Goal: Information Seeking & Learning: Stay updated

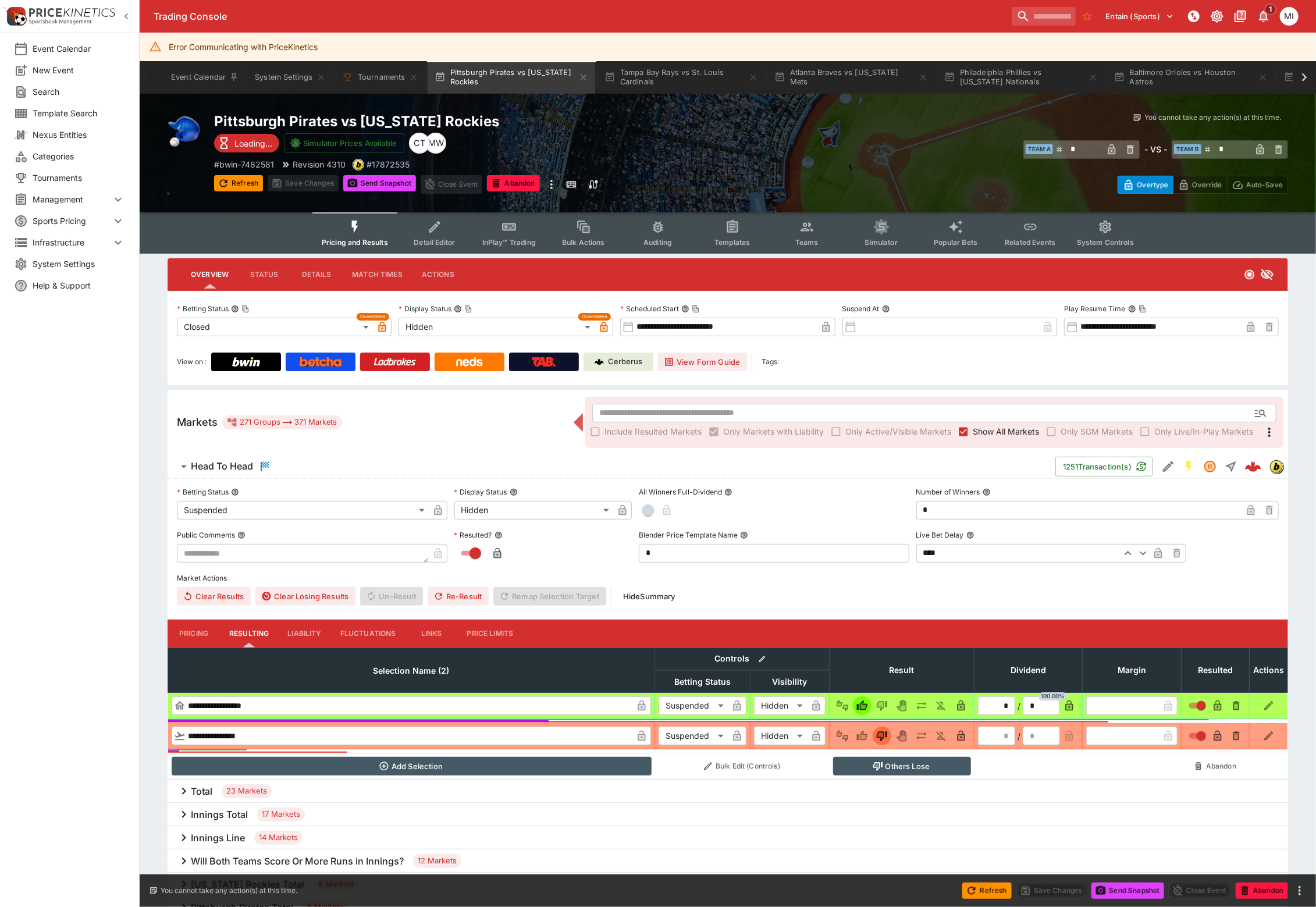
click at [1020, 430] on span "Show All Markets" at bounding box center [1006, 431] width 67 height 12
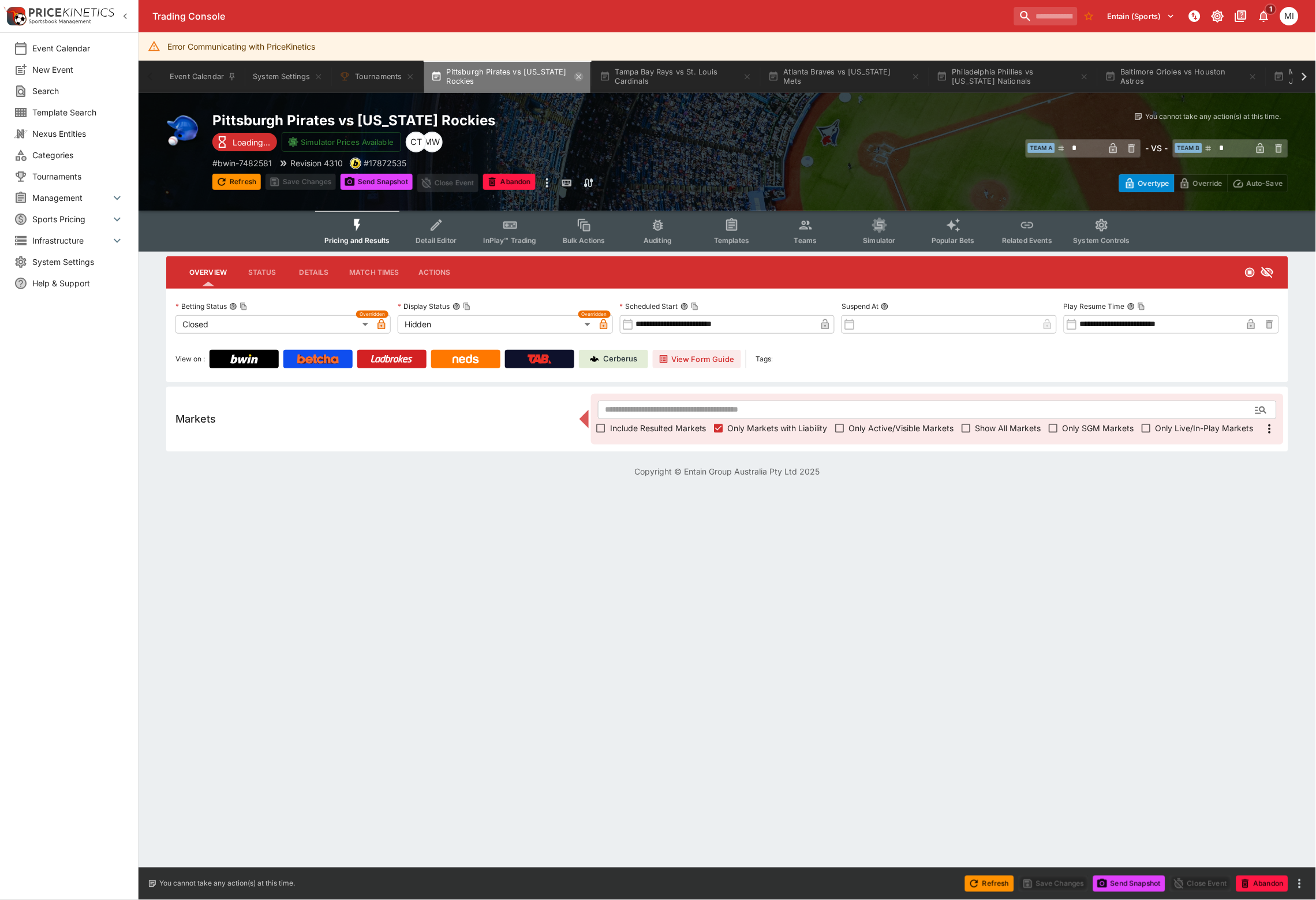
click at [583, 77] on icon "button" at bounding box center [578, 77] width 9 height 9
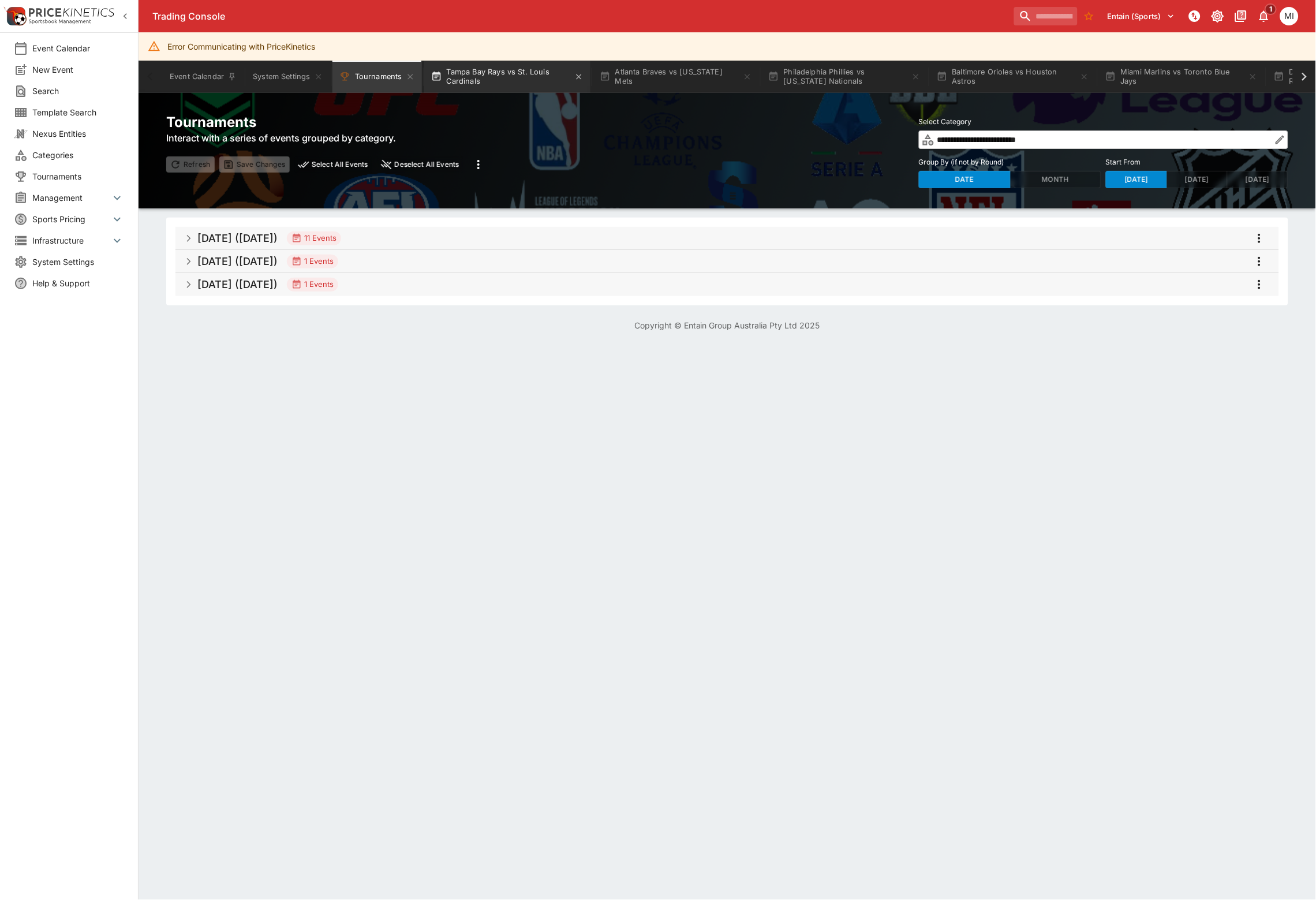
click at [527, 79] on button "Tampa Bay Rays vs St. Louis Cardinals" at bounding box center [507, 77] width 166 height 33
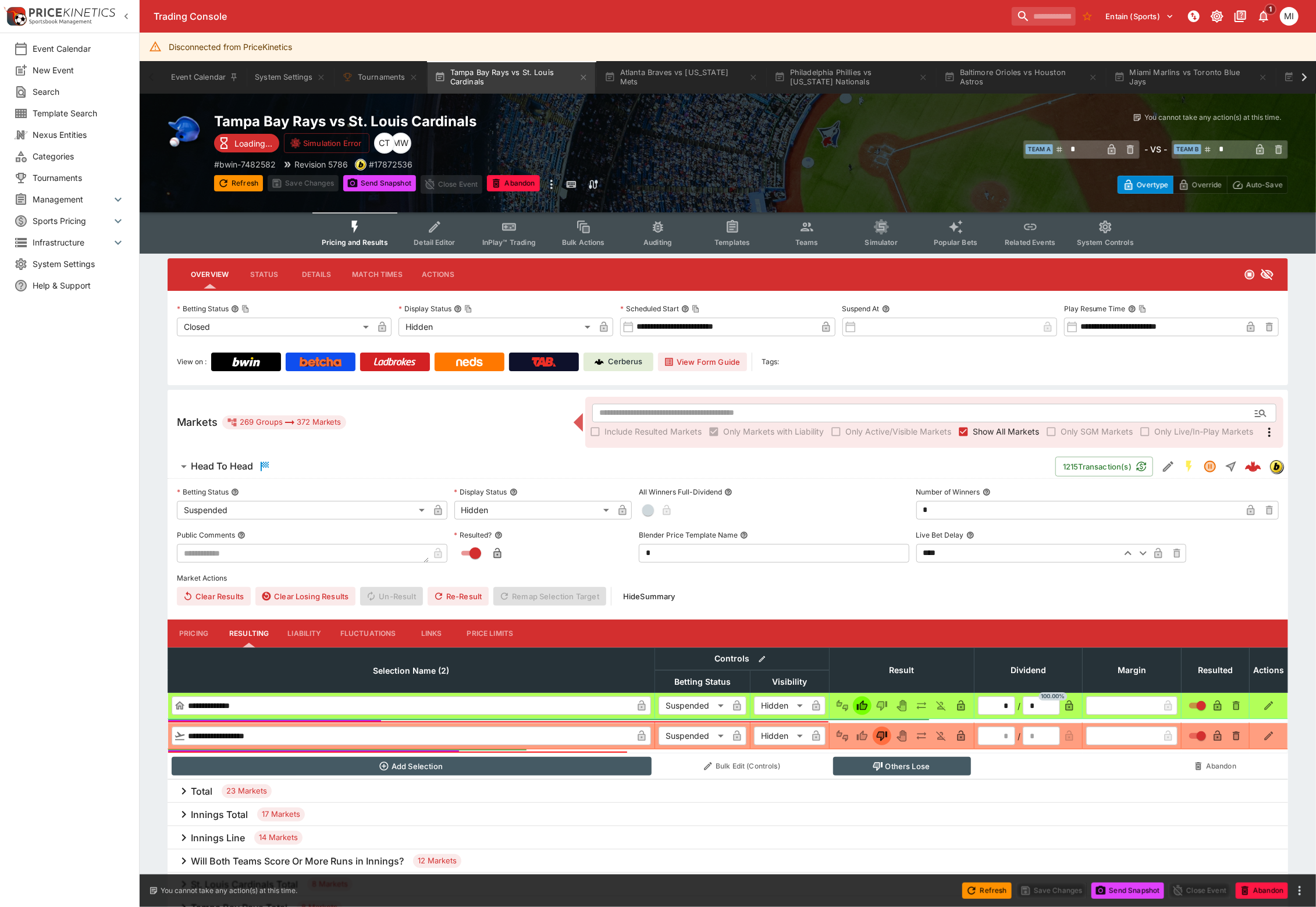
click at [981, 435] on span "Show All Markets" at bounding box center [1006, 431] width 67 height 12
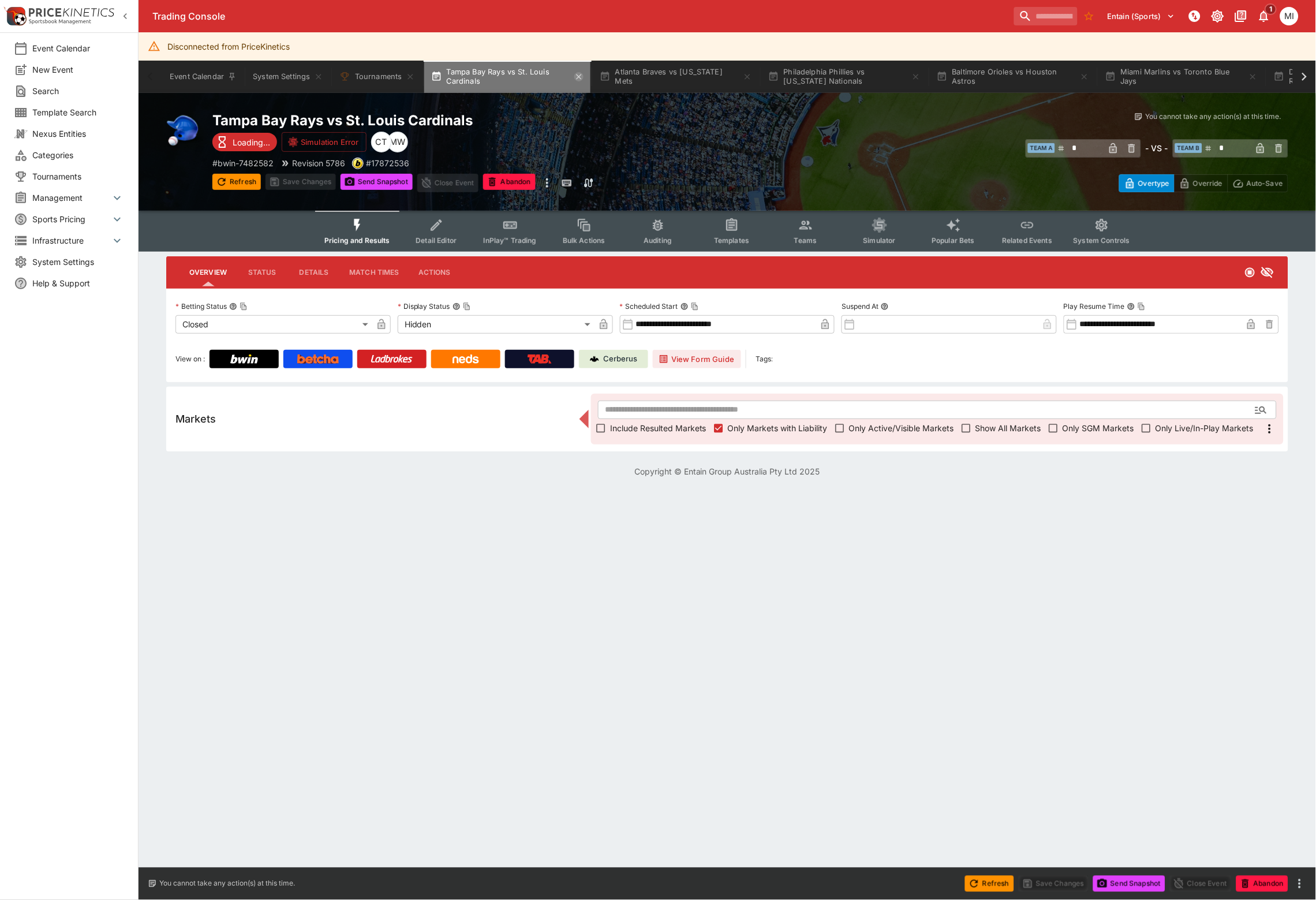
click at [578, 75] on icon "button" at bounding box center [578, 77] width 9 height 9
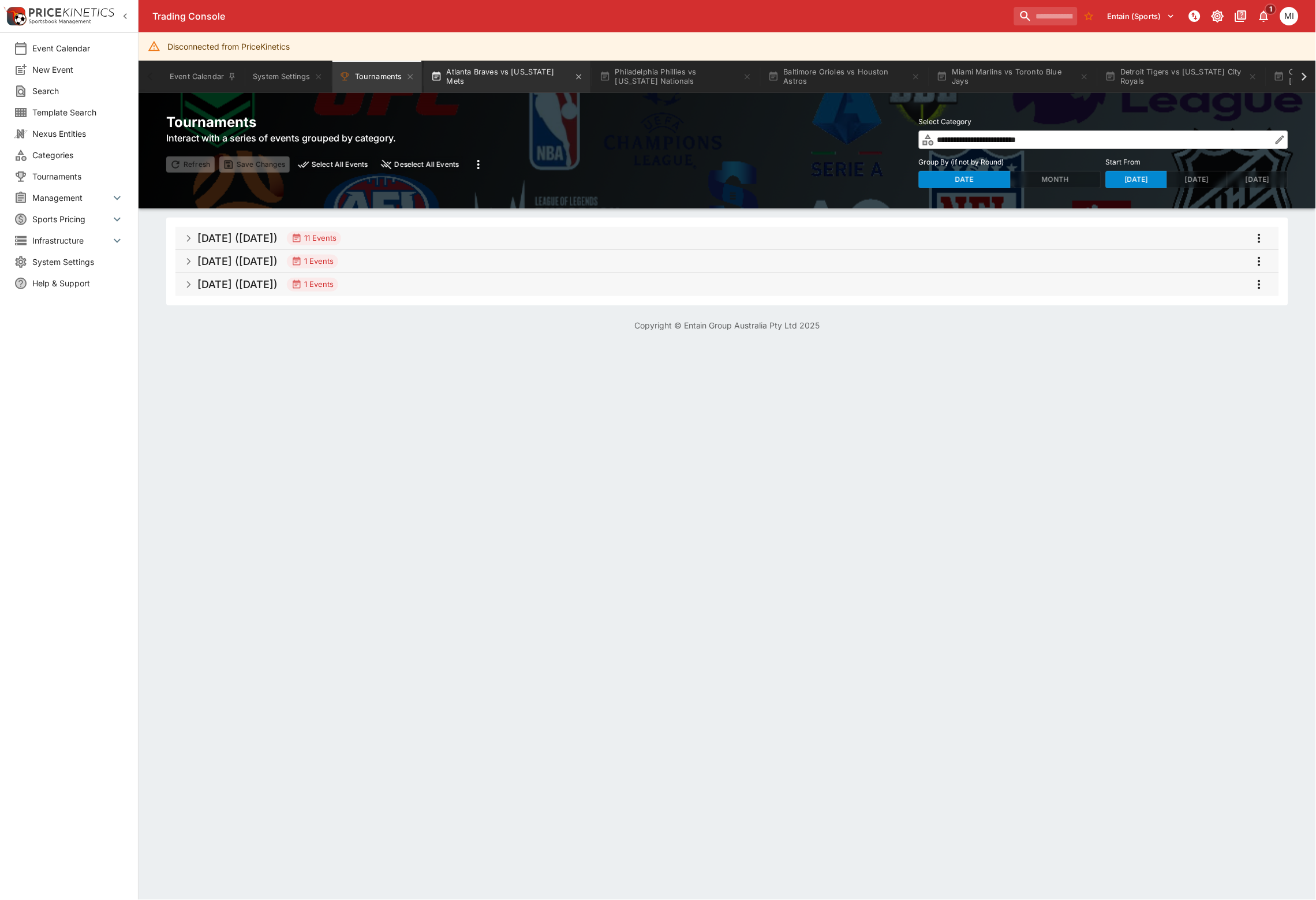
click at [530, 77] on button "Atlanta Braves vs [US_STATE] Mets" at bounding box center [507, 77] width 166 height 33
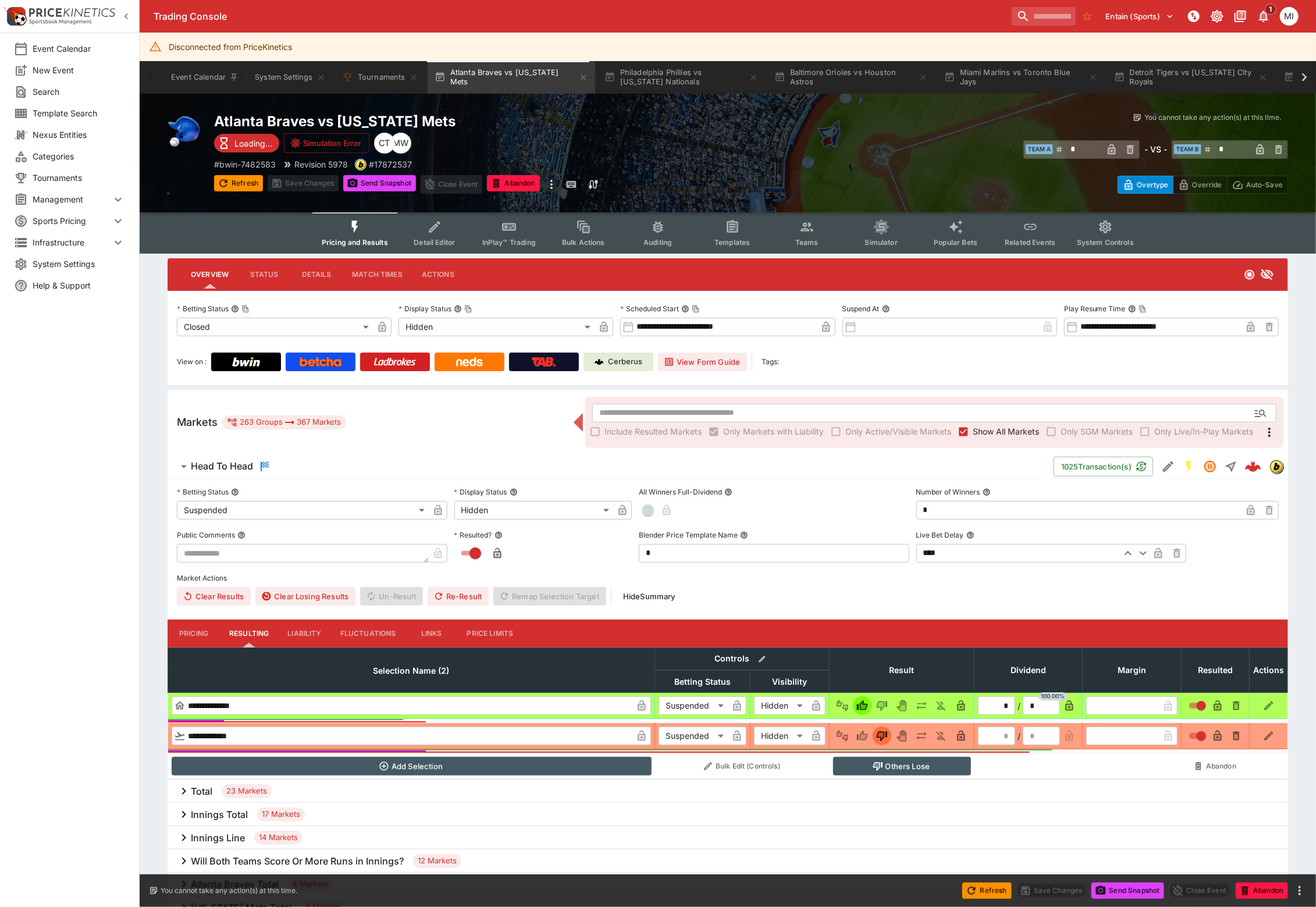
click at [1008, 428] on span "Show All Markets" at bounding box center [1006, 431] width 67 height 12
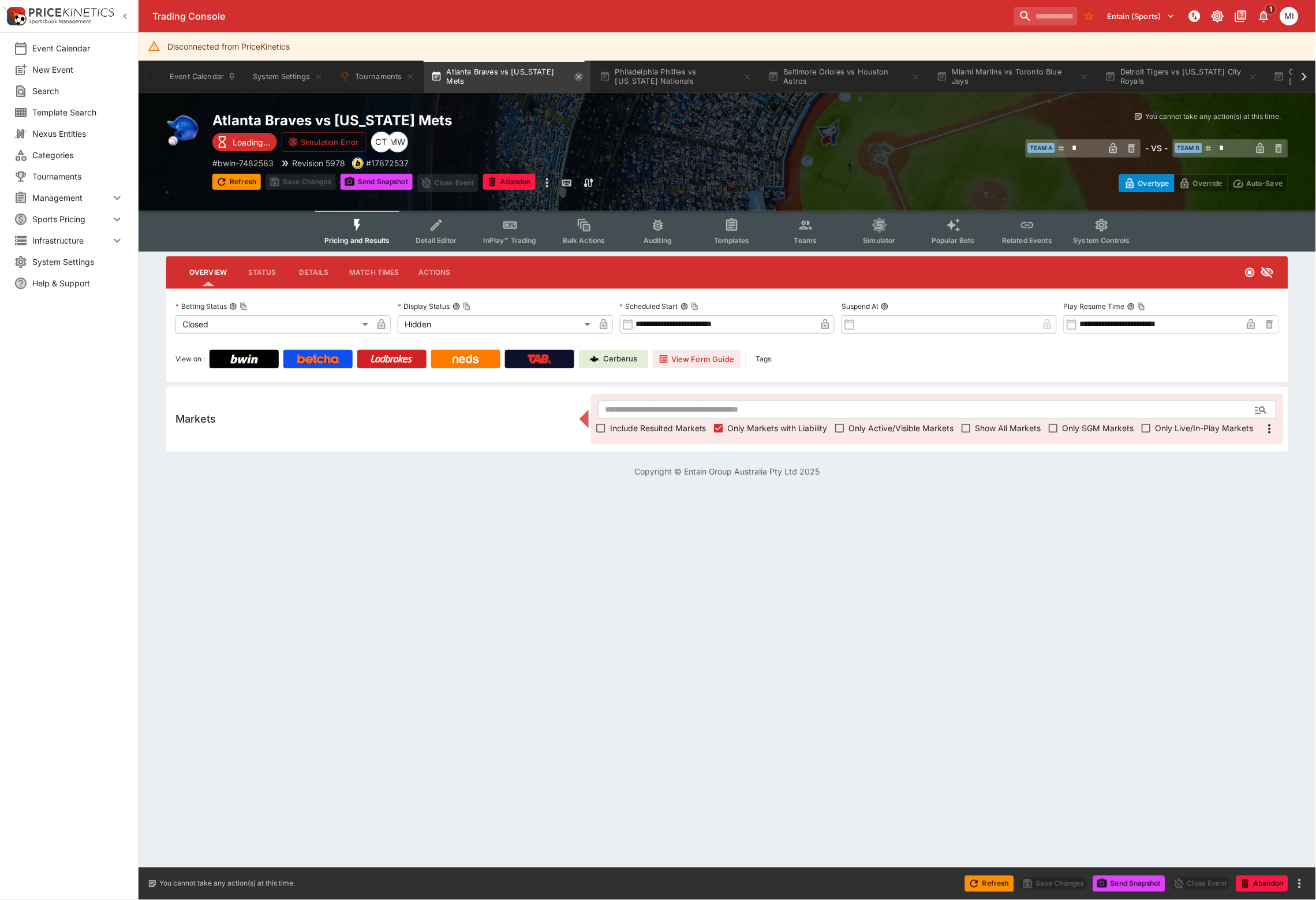
click at [574, 77] on icon "button" at bounding box center [578, 77] width 9 height 9
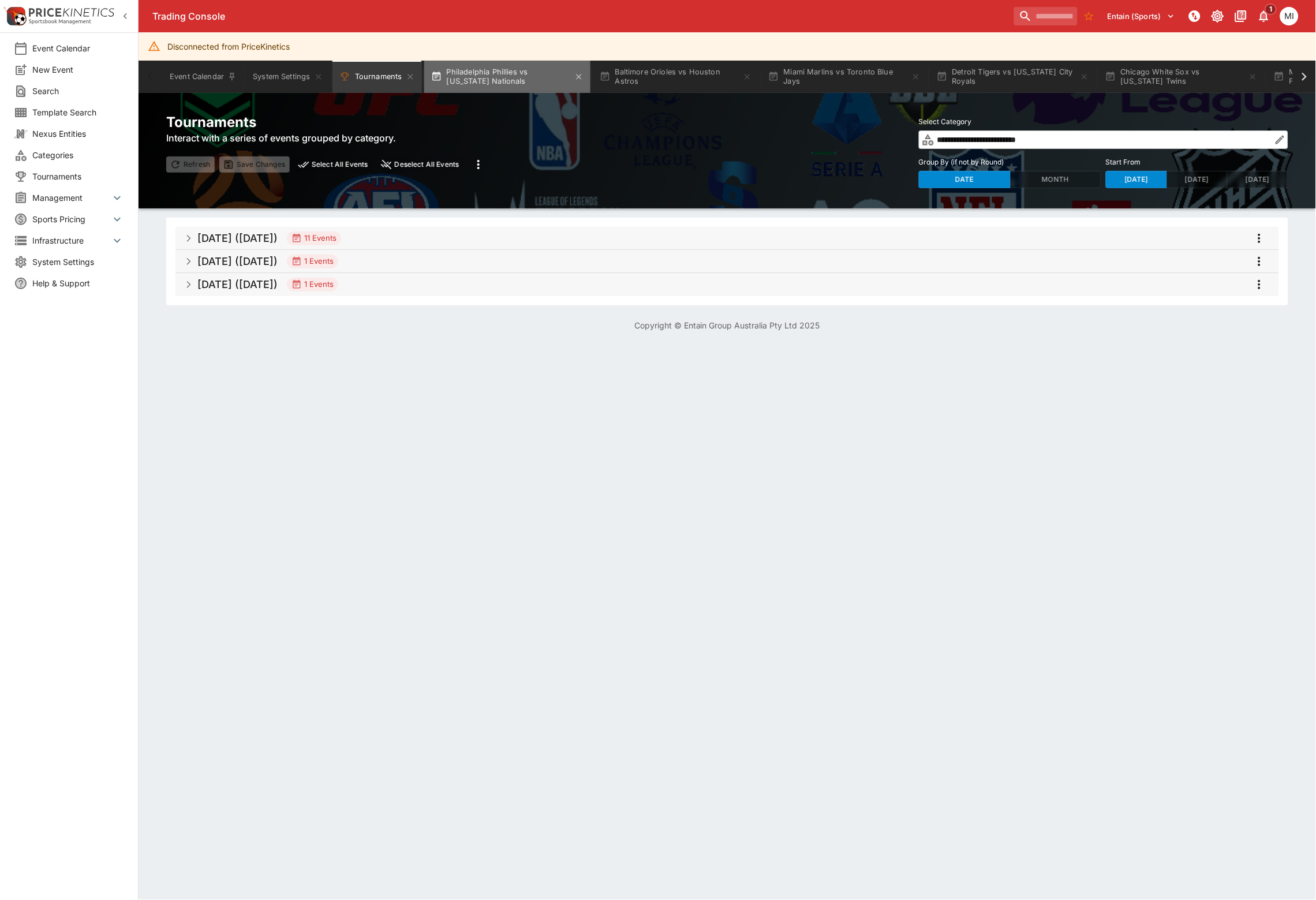
click at [541, 75] on button "Philadelphia Phillies vs [US_STATE] Nationals" at bounding box center [507, 77] width 166 height 33
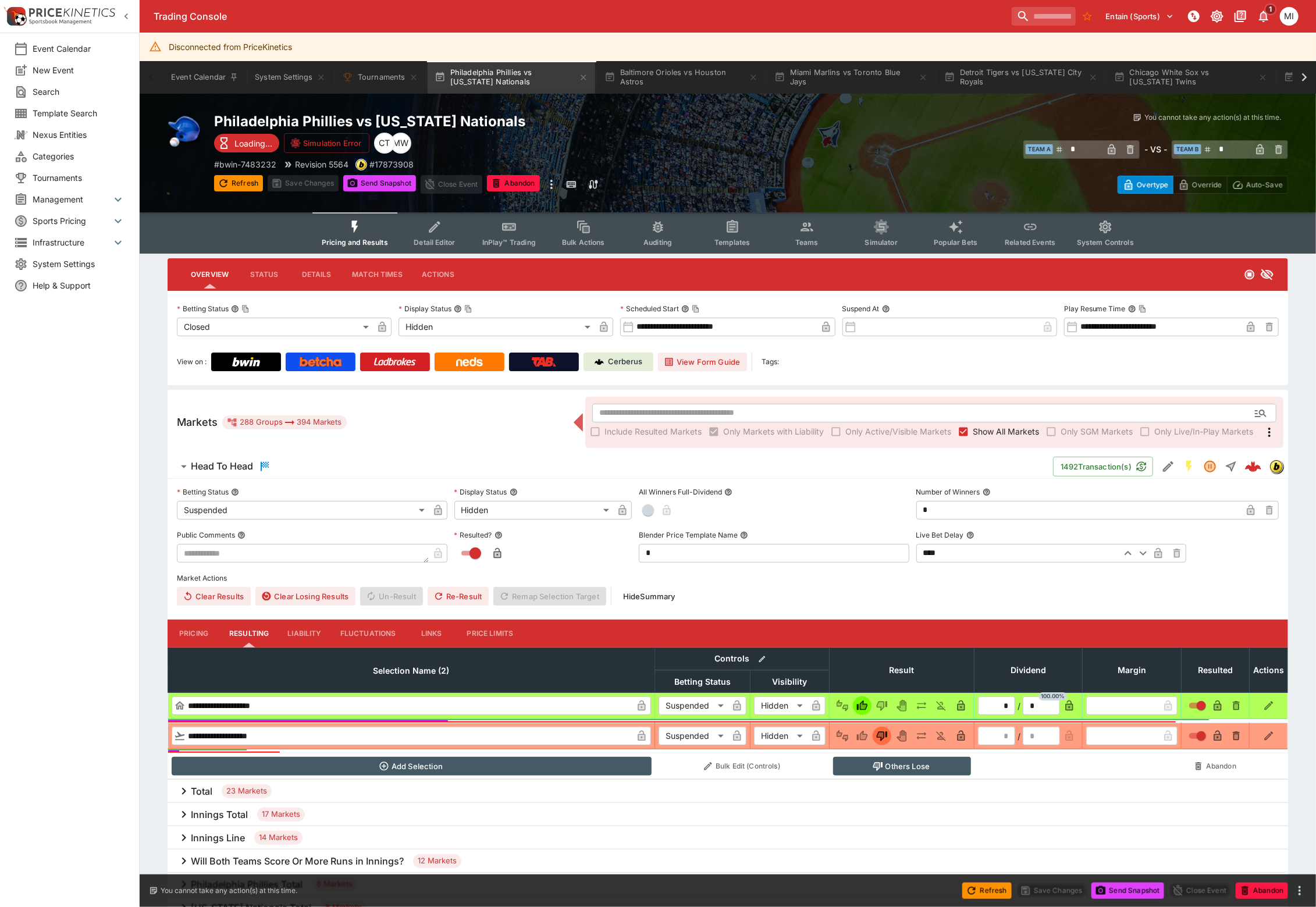
click at [984, 429] on span "Show All Markets" at bounding box center [1006, 431] width 67 height 12
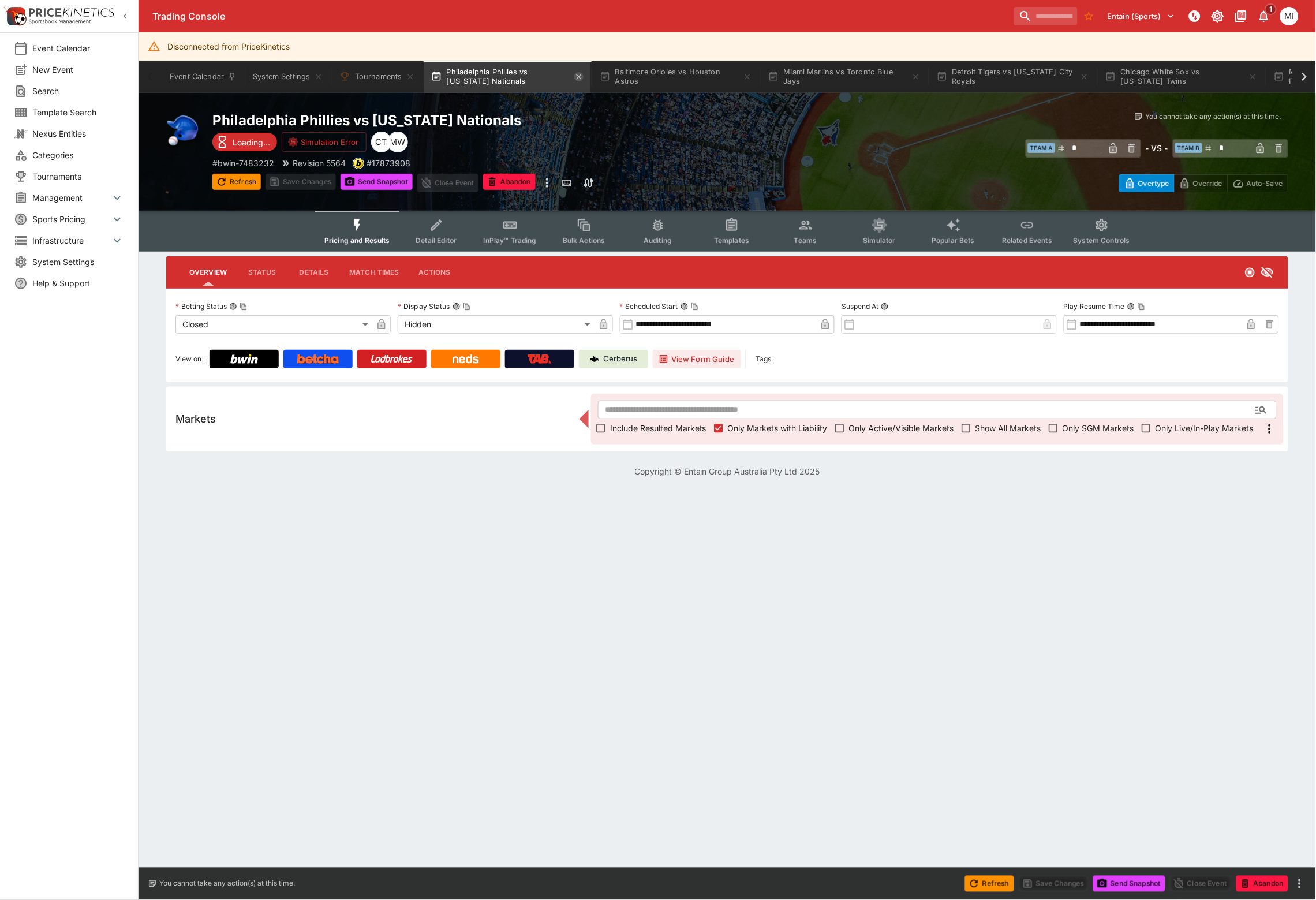
click at [584, 75] on icon "button" at bounding box center [578, 77] width 9 height 9
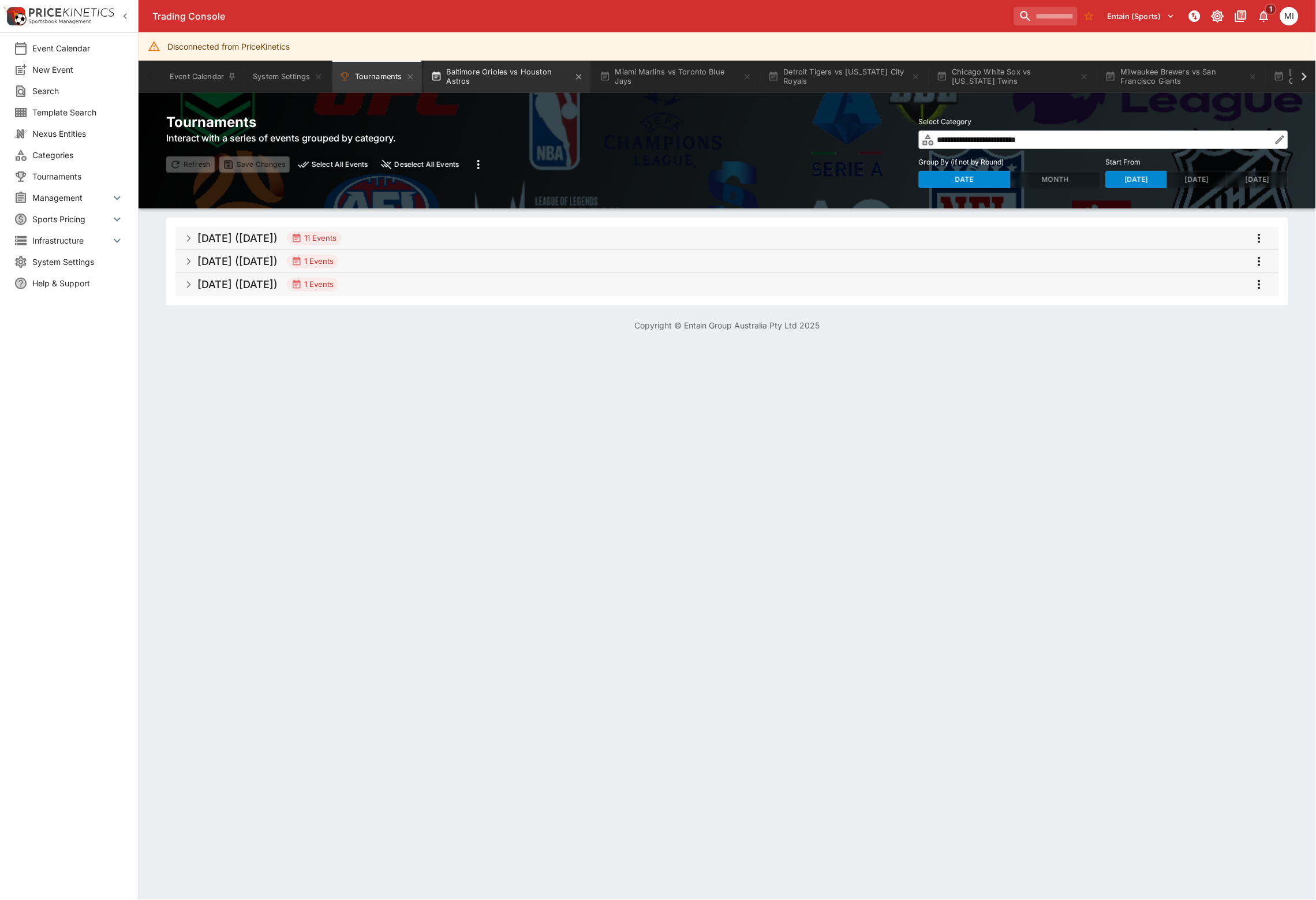
click at [525, 78] on button "Baltimore Orioles vs Houston Astros" at bounding box center [507, 77] width 166 height 33
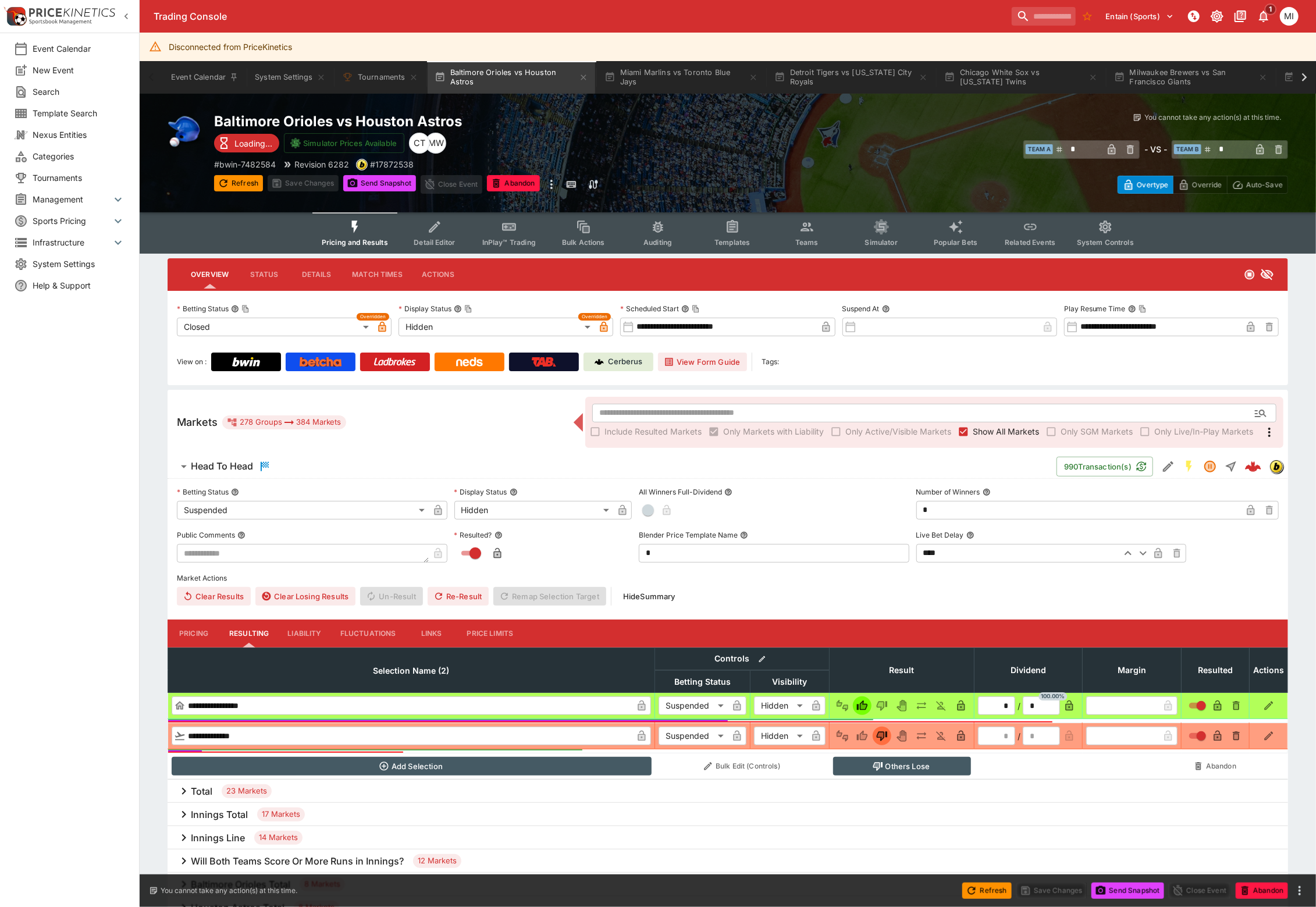
click at [996, 428] on span "Show All Markets" at bounding box center [1006, 431] width 67 height 12
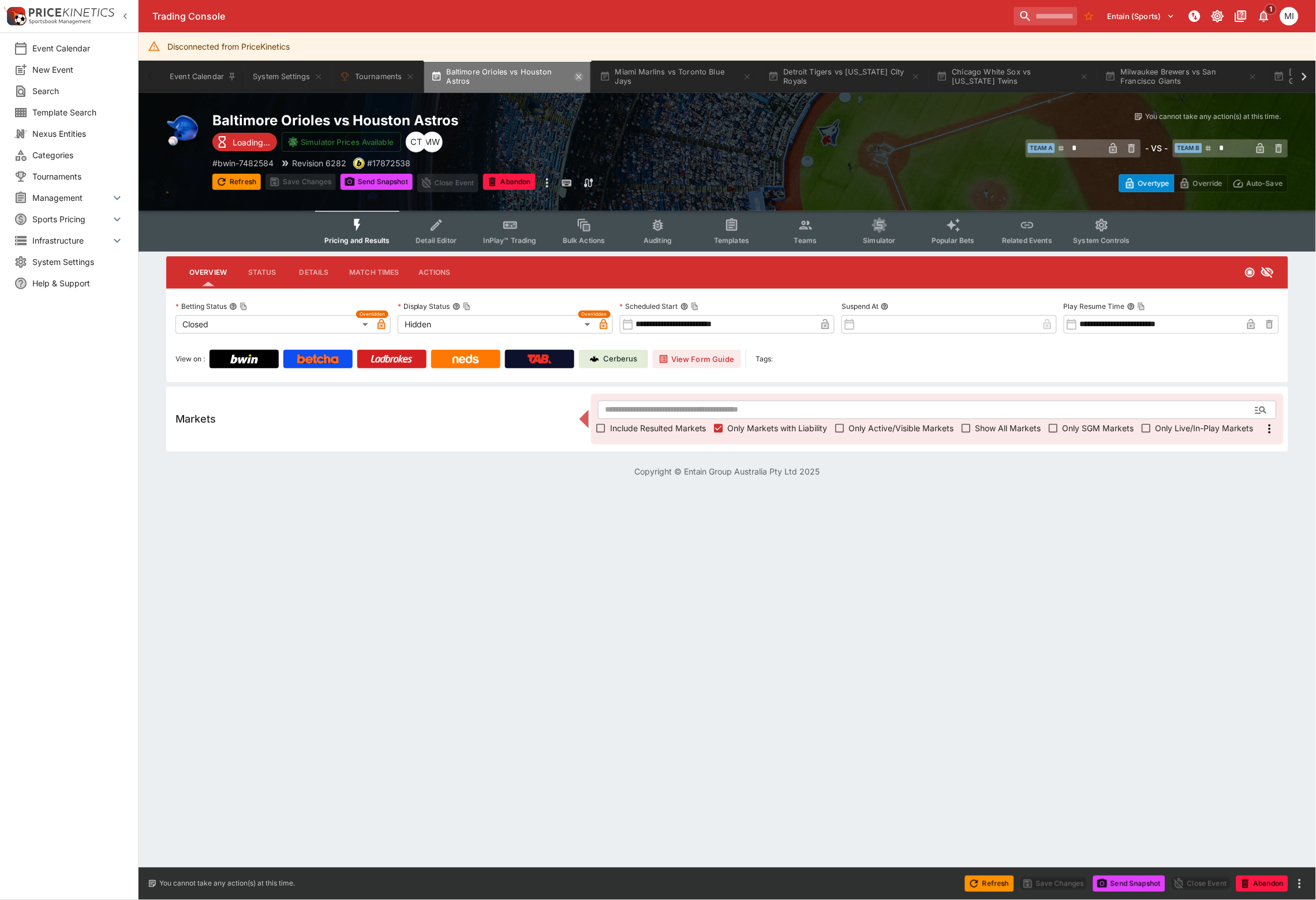
click at [582, 77] on icon "button" at bounding box center [578, 77] width 9 height 9
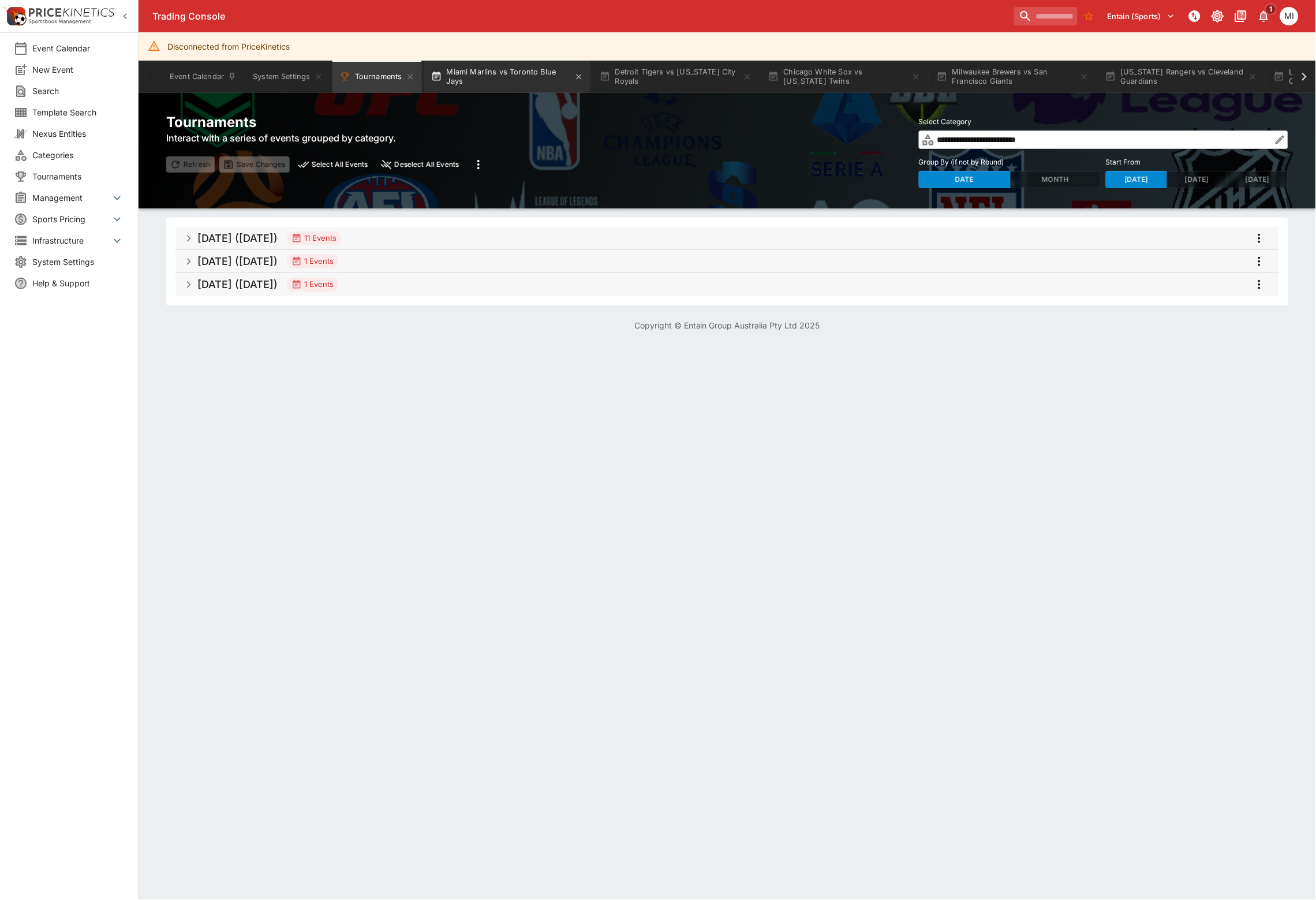
click at [537, 80] on button "Miami Marlins vs Toronto Blue Jays" at bounding box center [507, 77] width 166 height 33
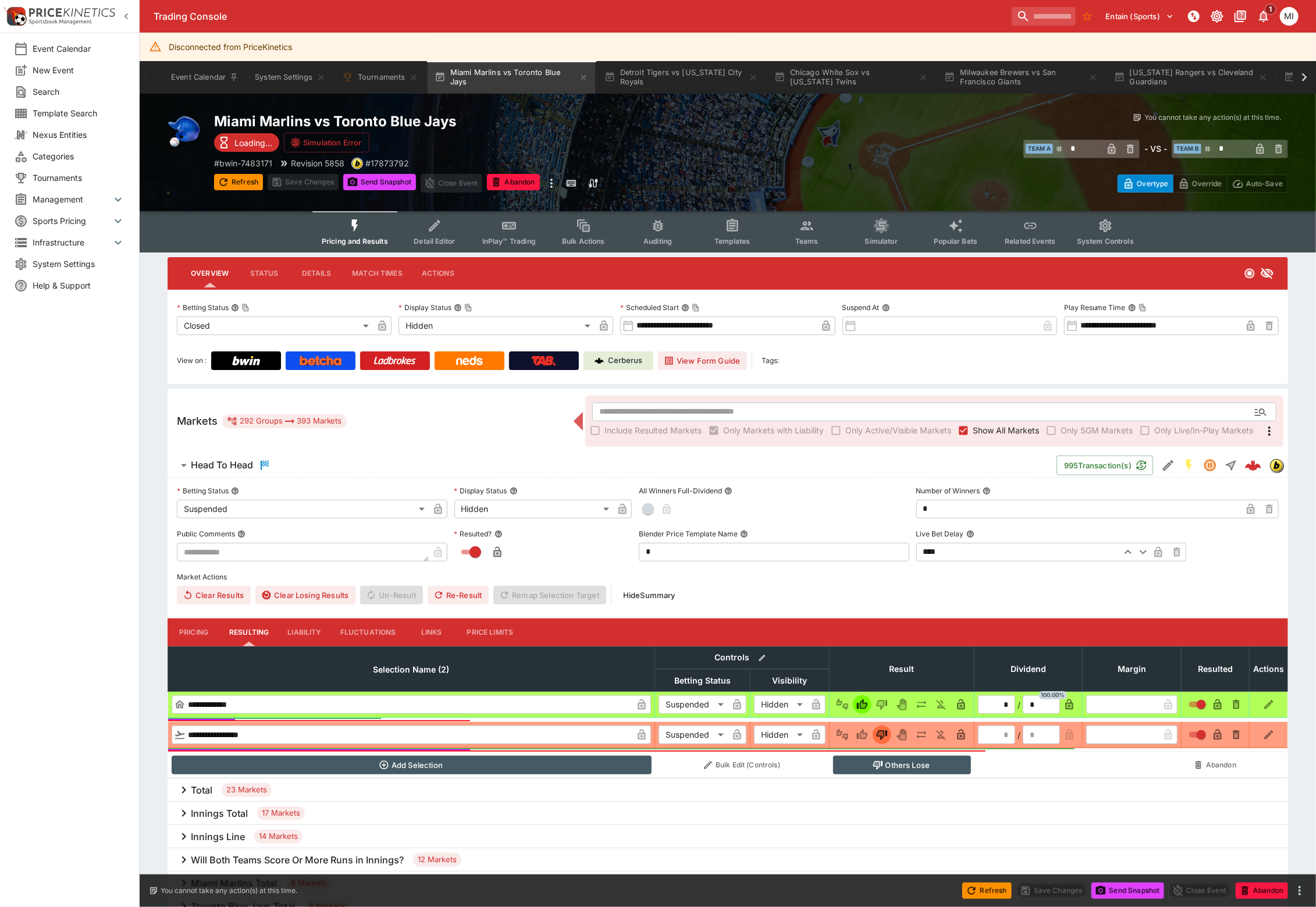
click at [996, 426] on span "Show All Markets" at bounding box center [1006, 431] width 67 height 12
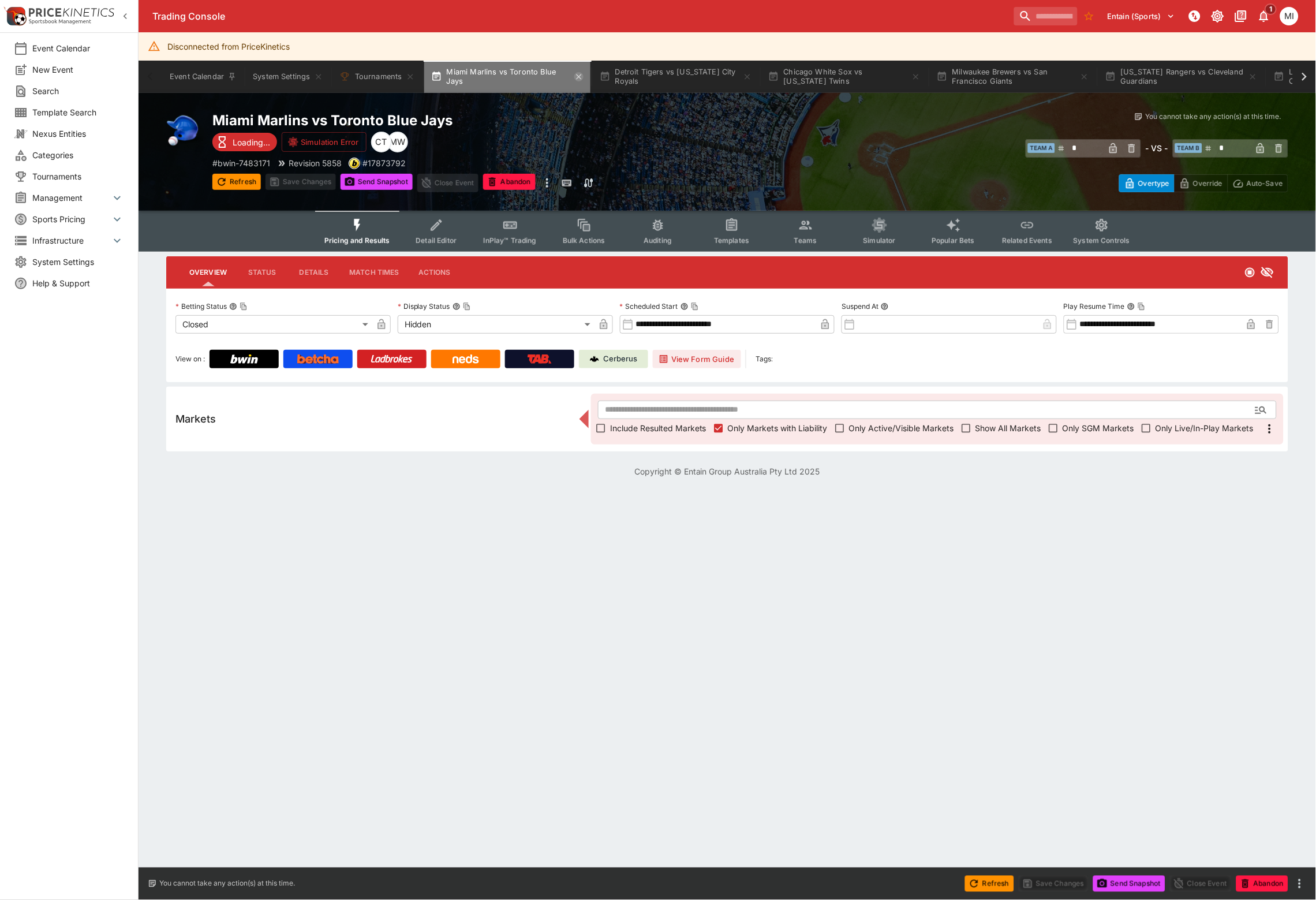
click at [581, 77] on icon "button" at bounding box center [578, 77] width 5 height 5
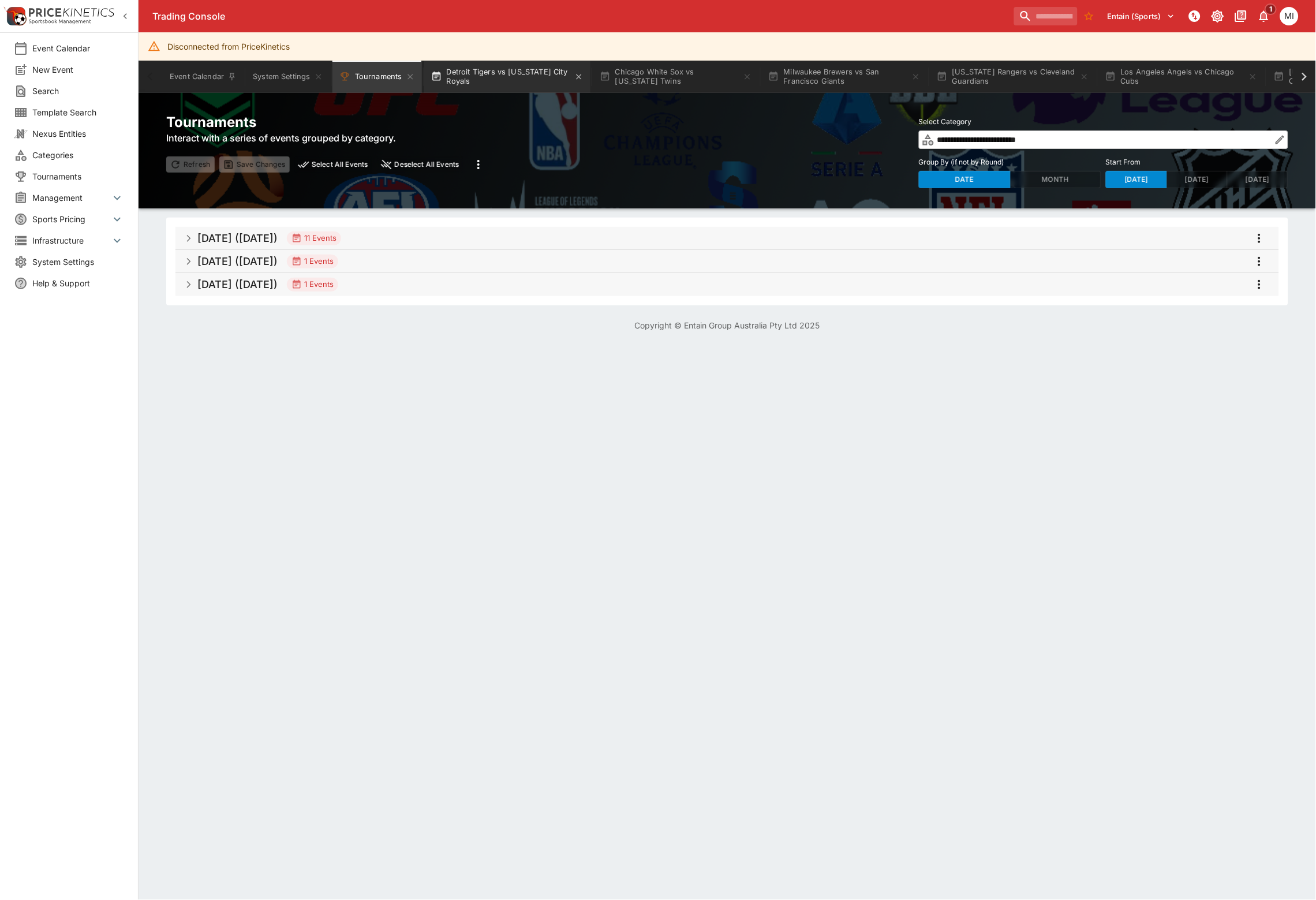
click at [519, 73] on button "Detroit Tigers vs [US_STATE] City Royals" at bounding box center [507, 77] width 166 height 33
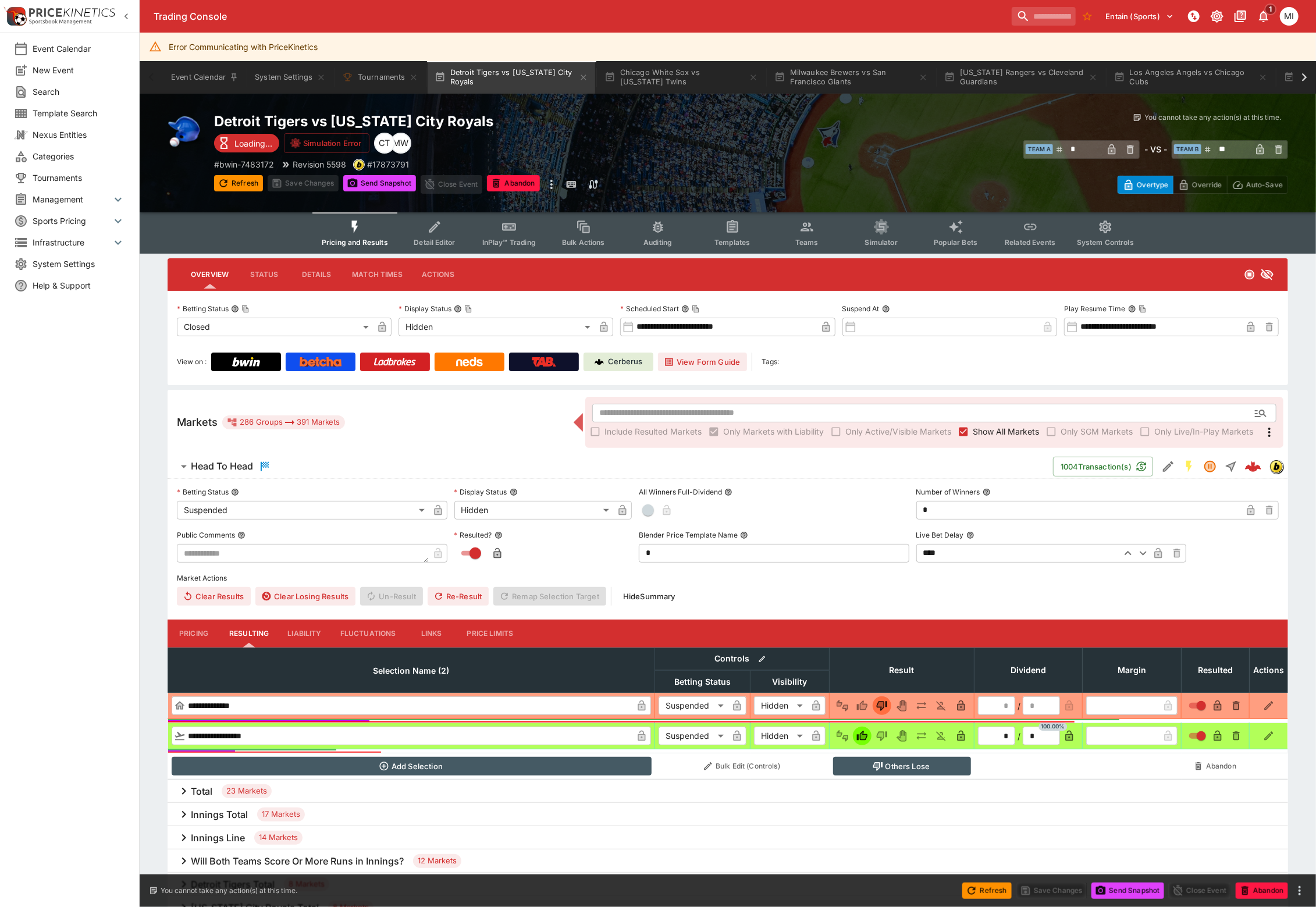
click at [1008, 430] on span "Show All Markets" at bounding box center [1006, 431] width 67 height 12
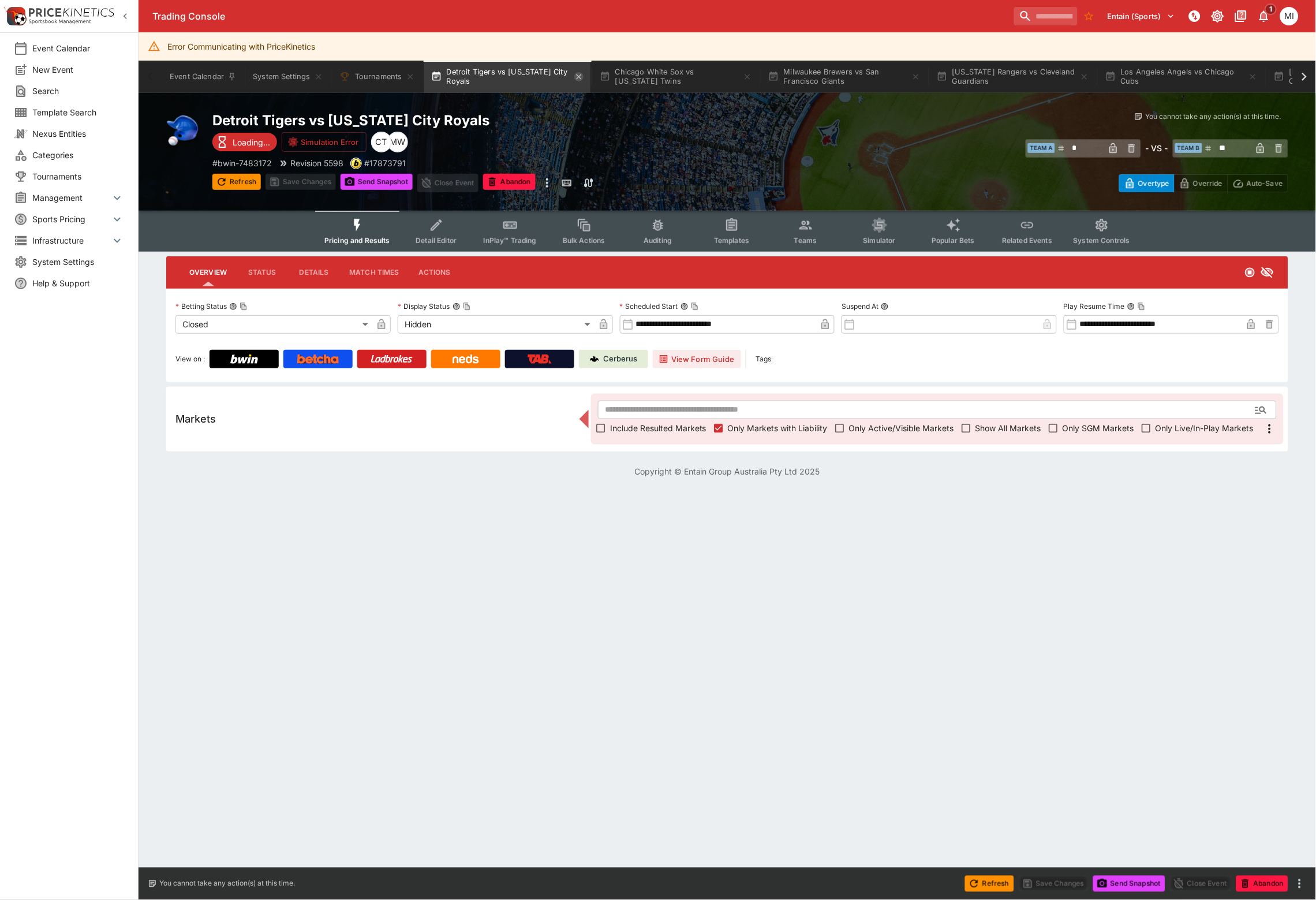
click at [581, 74] on icon "button" at bounding box center [578, 77] width 9 height 9
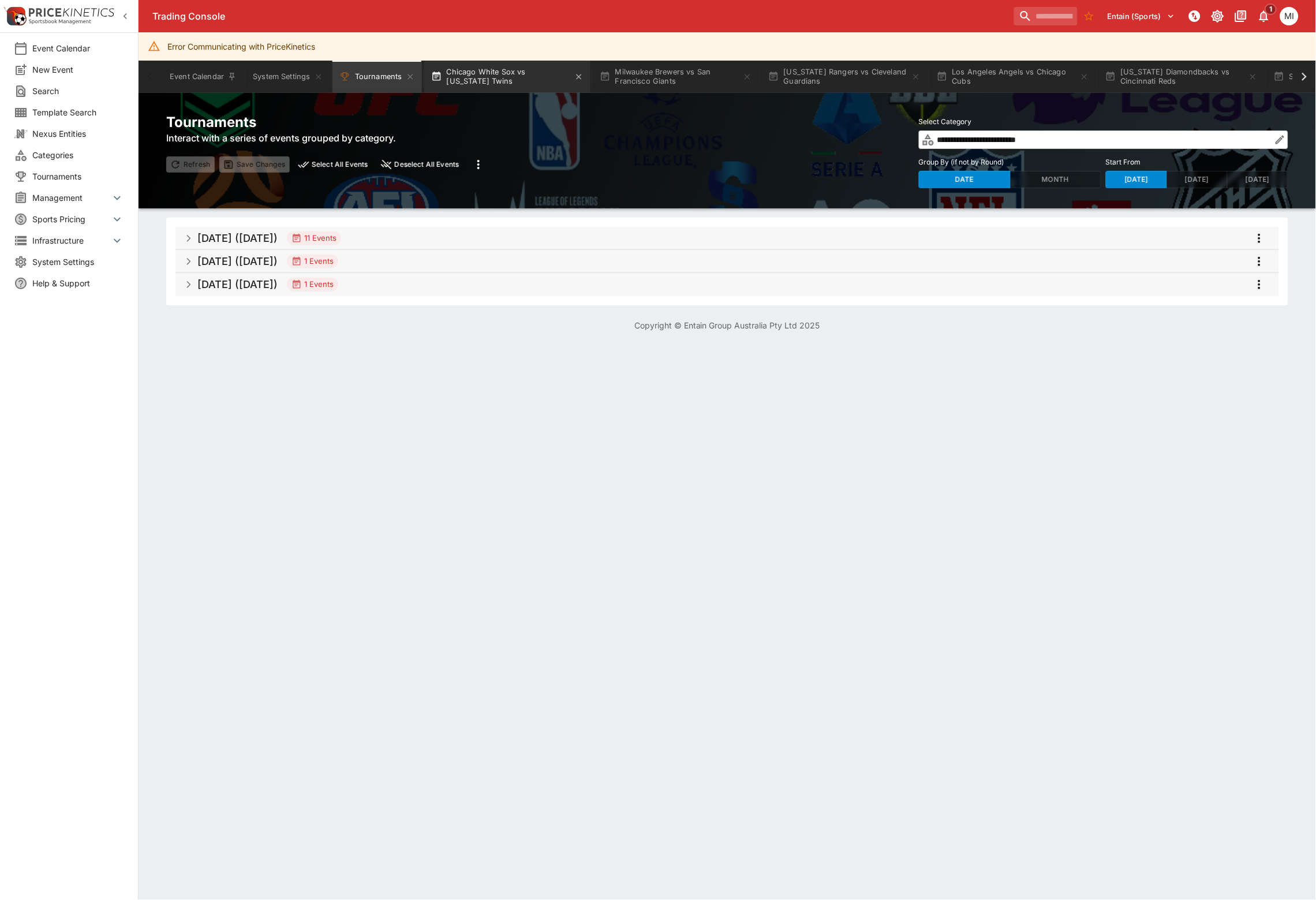
click at [543, 80] on button "Chicago White Sox vs [US_STATE] Twins" at bounding box center [507, 77] width 166 height 33
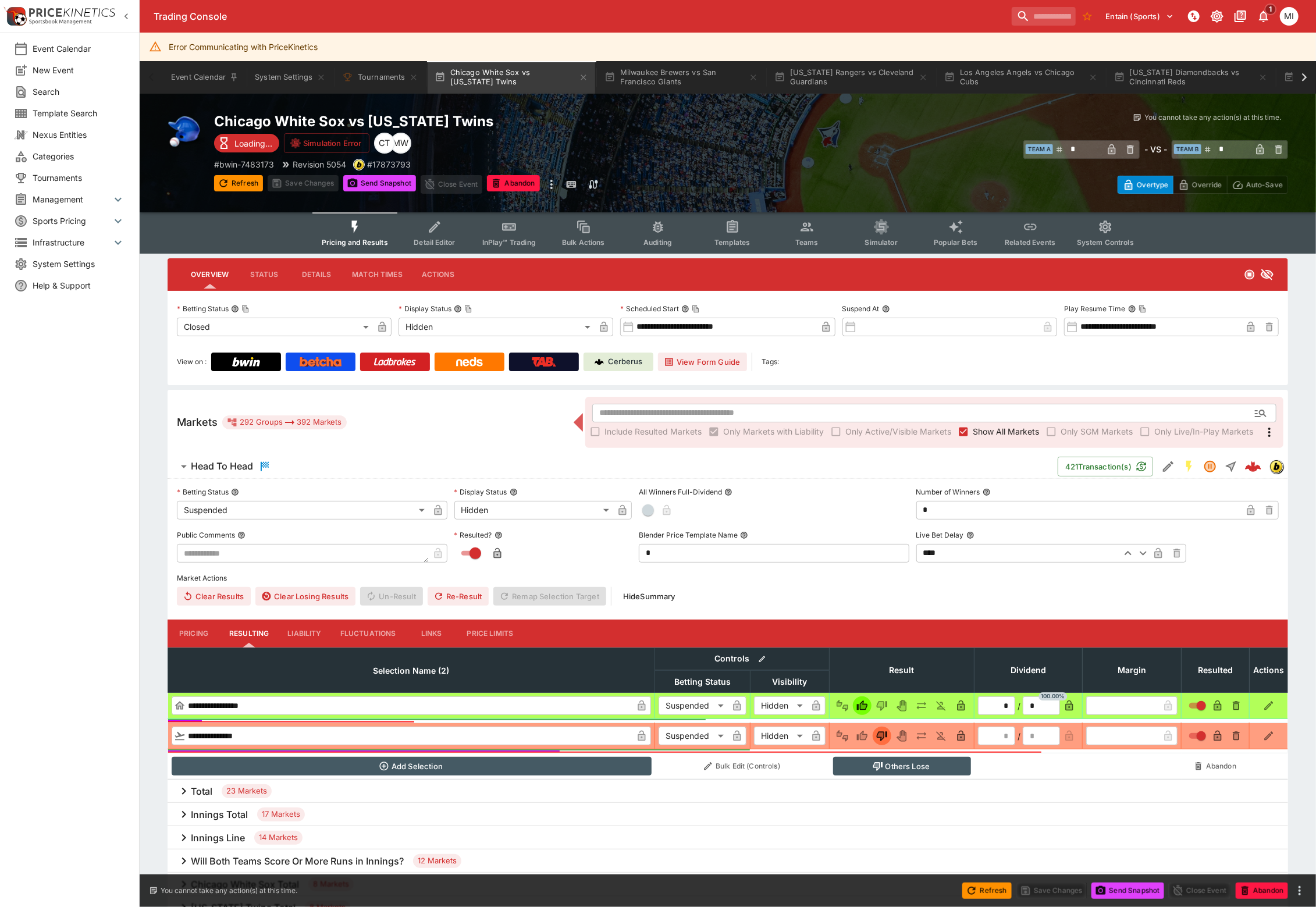
click at [989, 425] on span "Show All Markets" at bounding box center [1006, 431] width 67 height 12
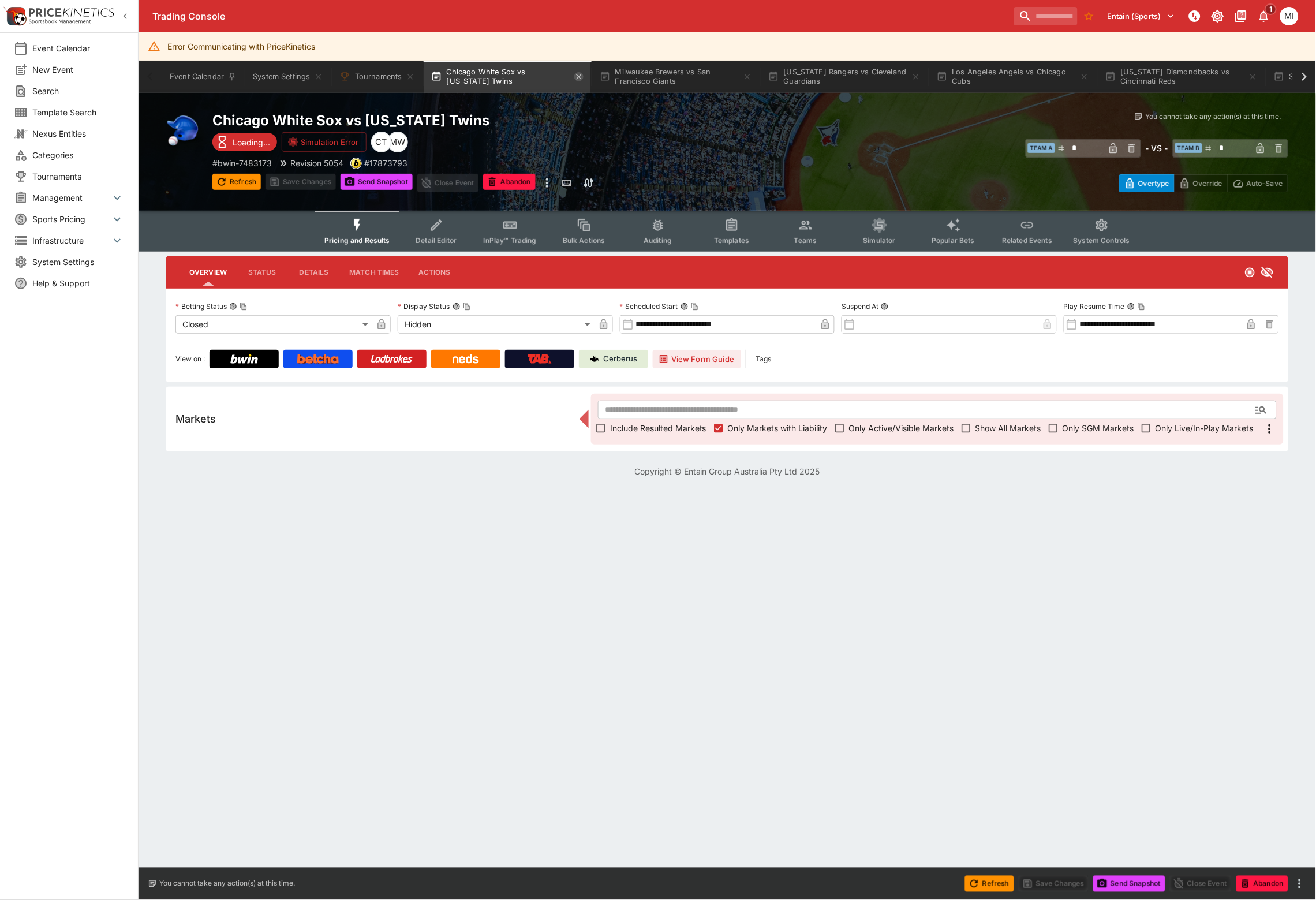
click at [579, 77] on icon "button" at bounding box center [578, 77] width 5 height 5
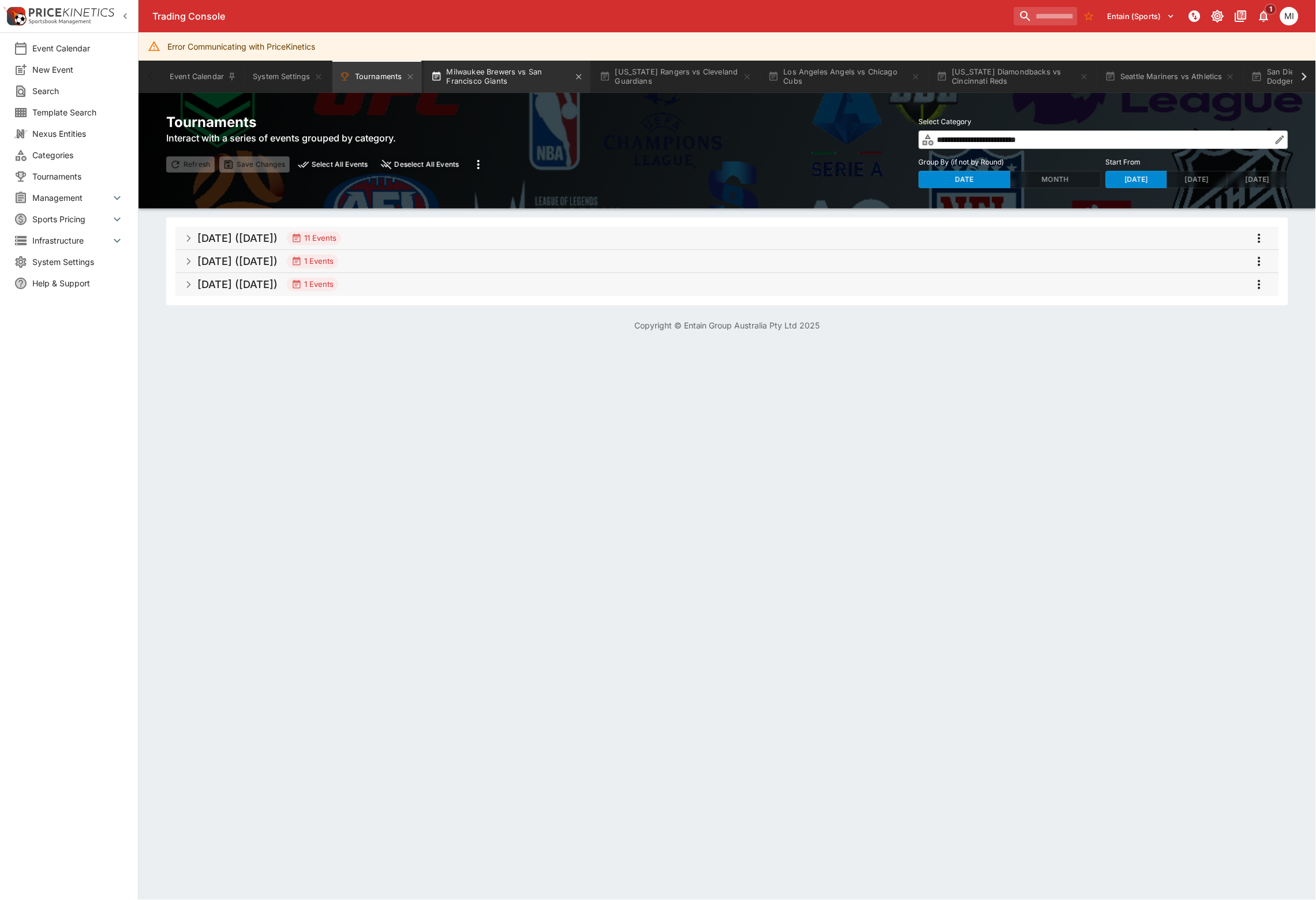
click at [546, 80] on button "Milwaukee Brewers vs San Francisco Giants" at bounding box center [507, 77] width 166 height 33
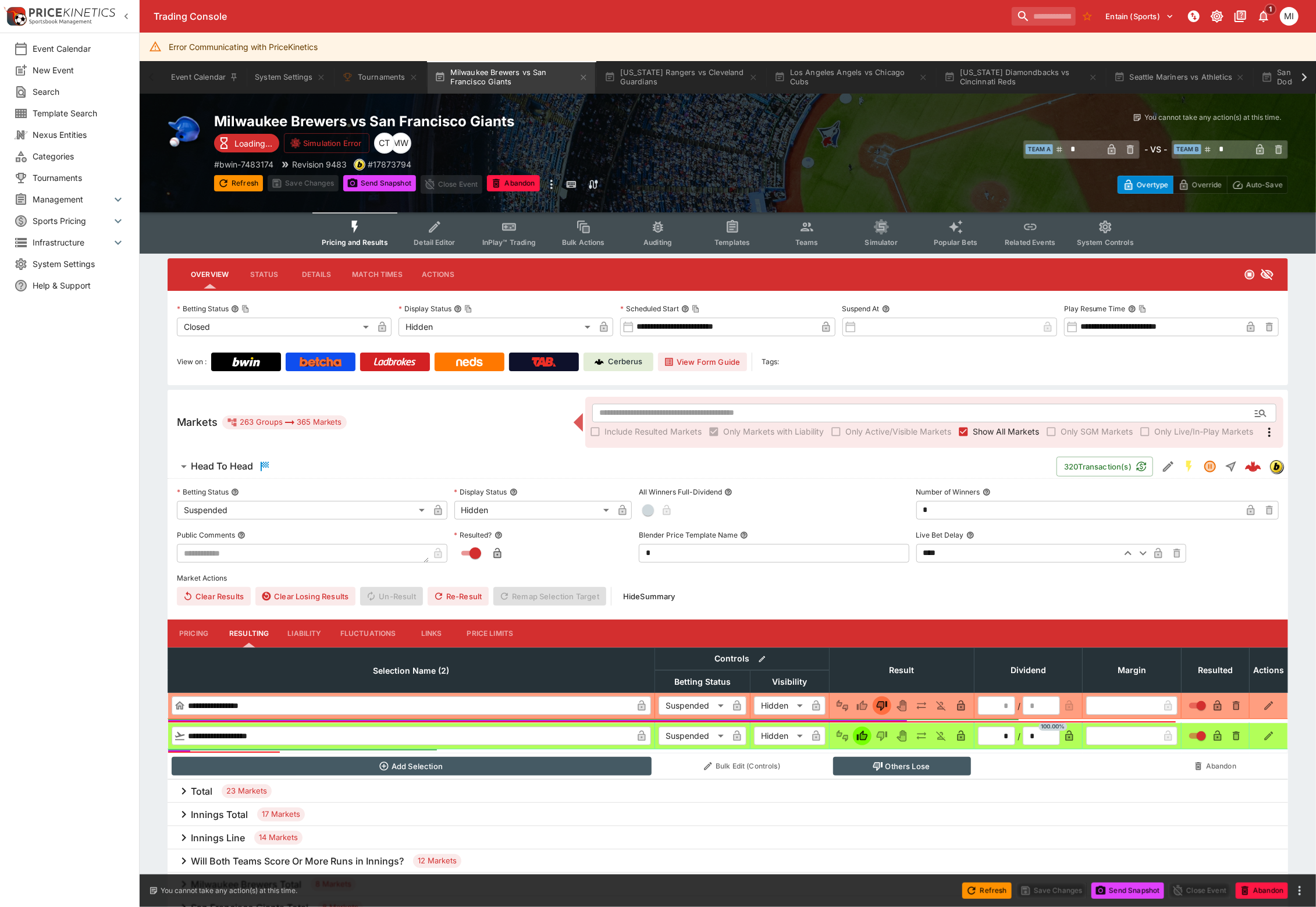
click at [982, 426] on span "Show All Markets" at bounding box center [1006, 431] width 67 height 12
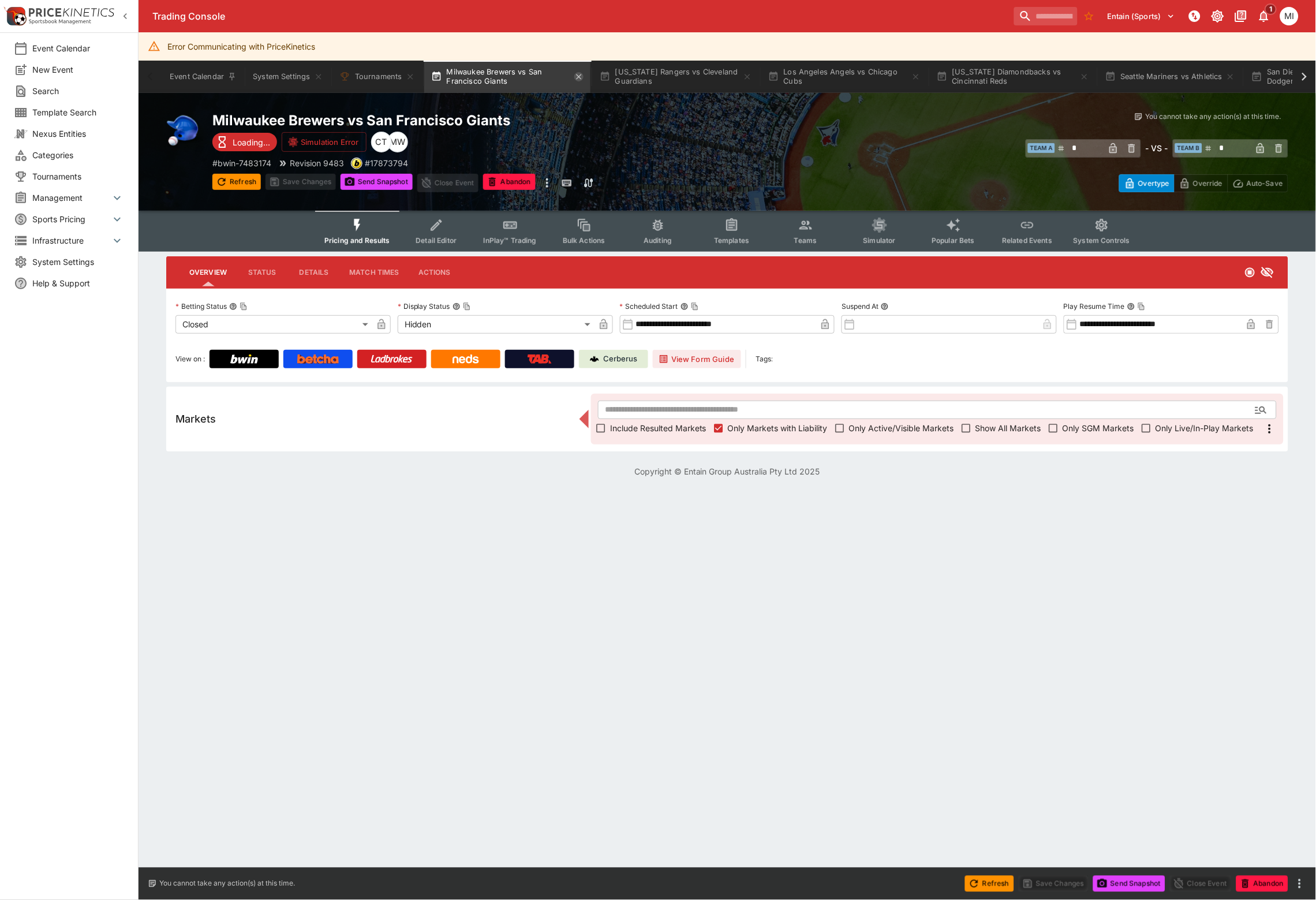
click at [578, 75] on icon "button" at bounding box center [578, 77] width 9 height 9
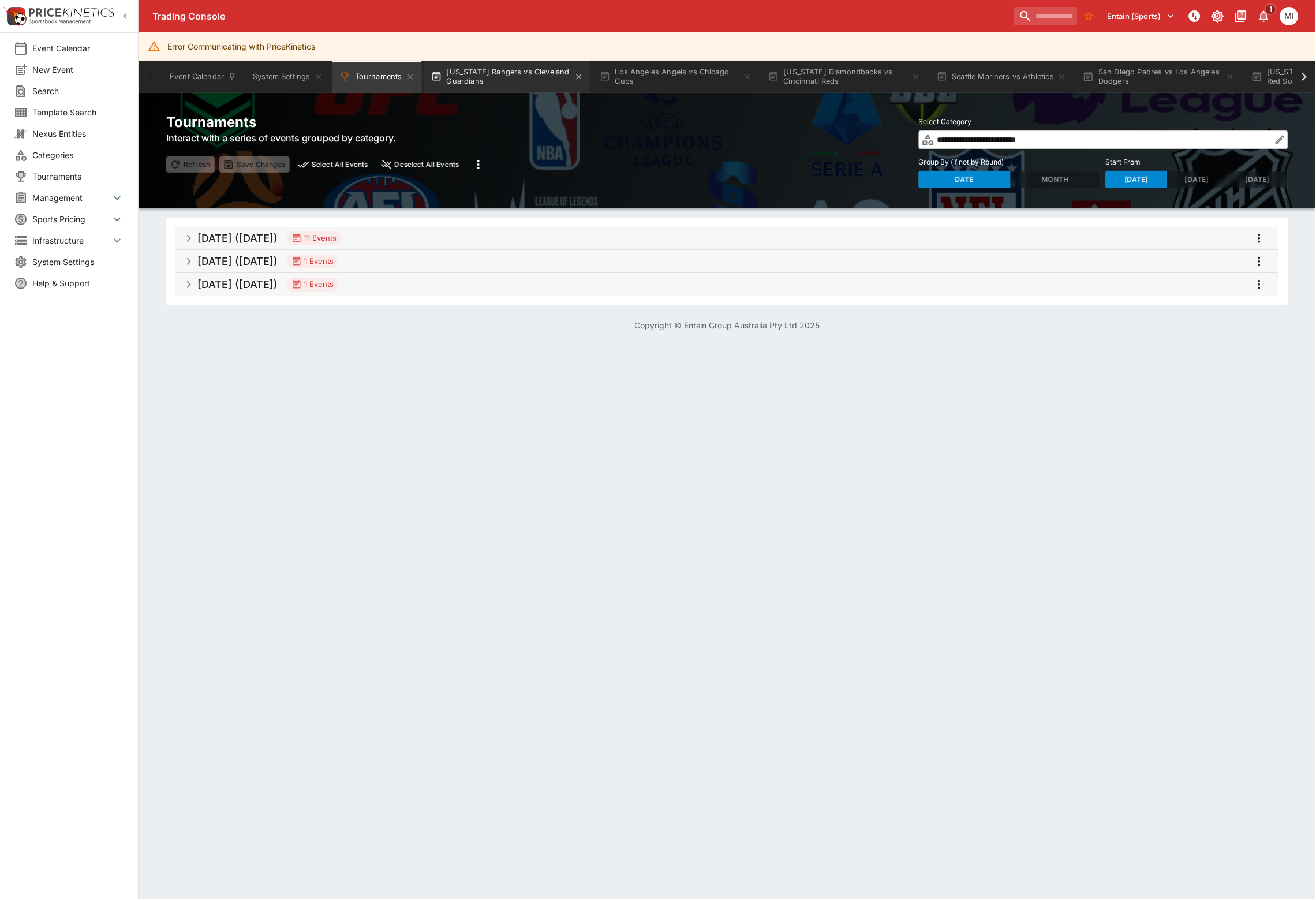
click at [560, 77] on button "[US_STATE] Rangers vs Cleveland Guardians" at bounding box center [507, 77] width 166 height 33
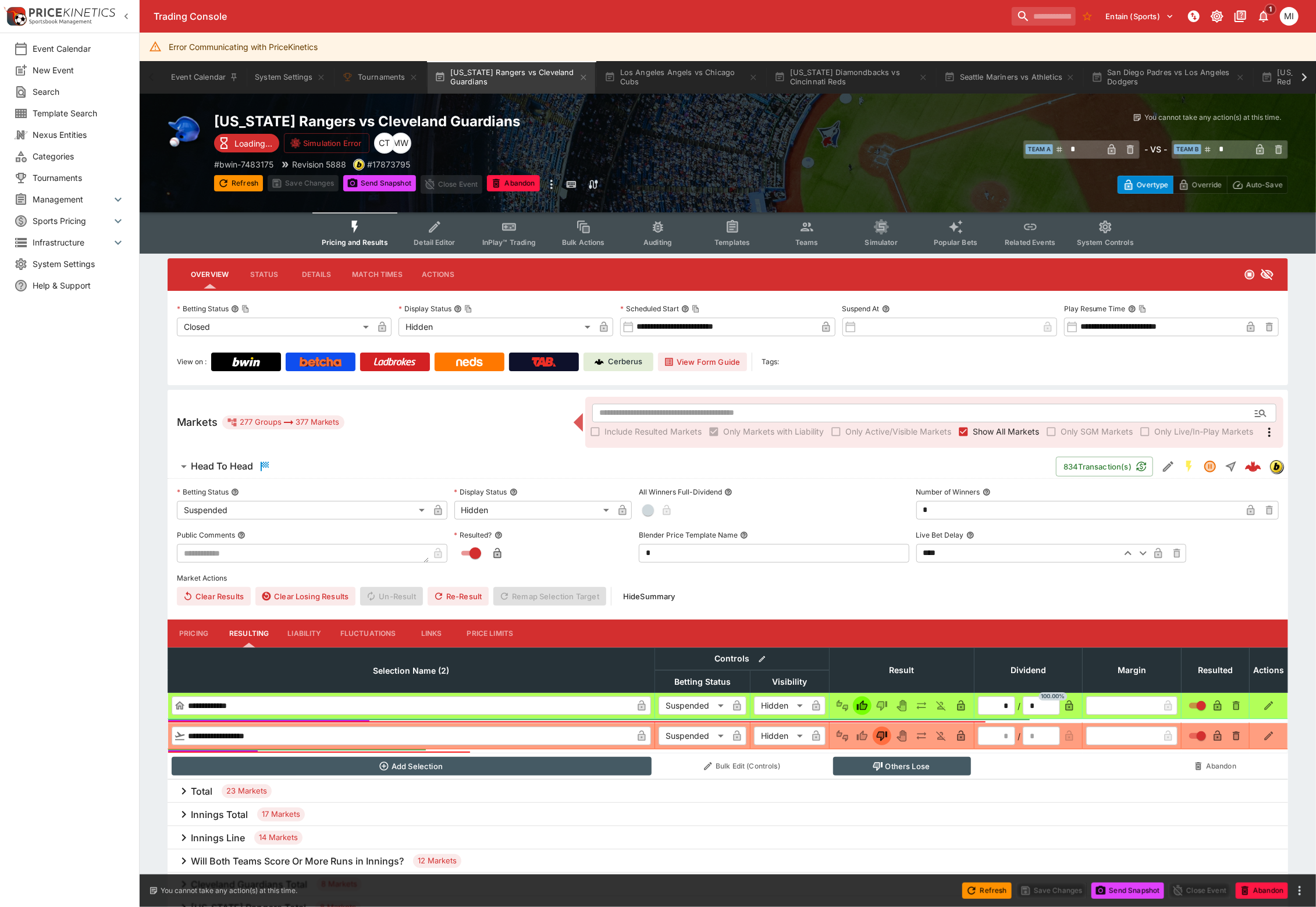
click at [993, 430] on span "Show All Markets" at bounding box center [1006, 431] width 67 height 12
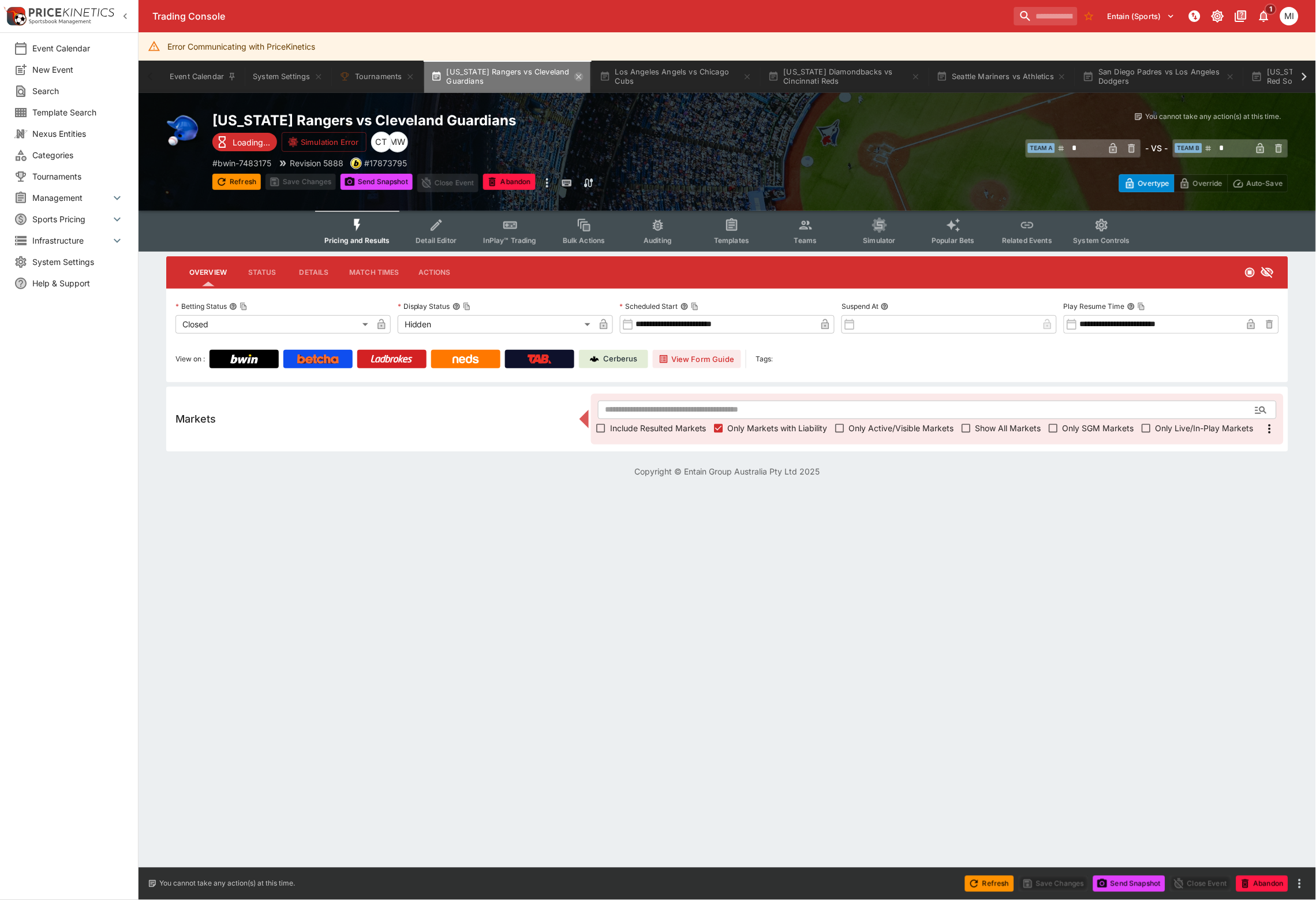
click at [579, 77] on icon "button" at bounding box center [578, 77] width 5 height 5
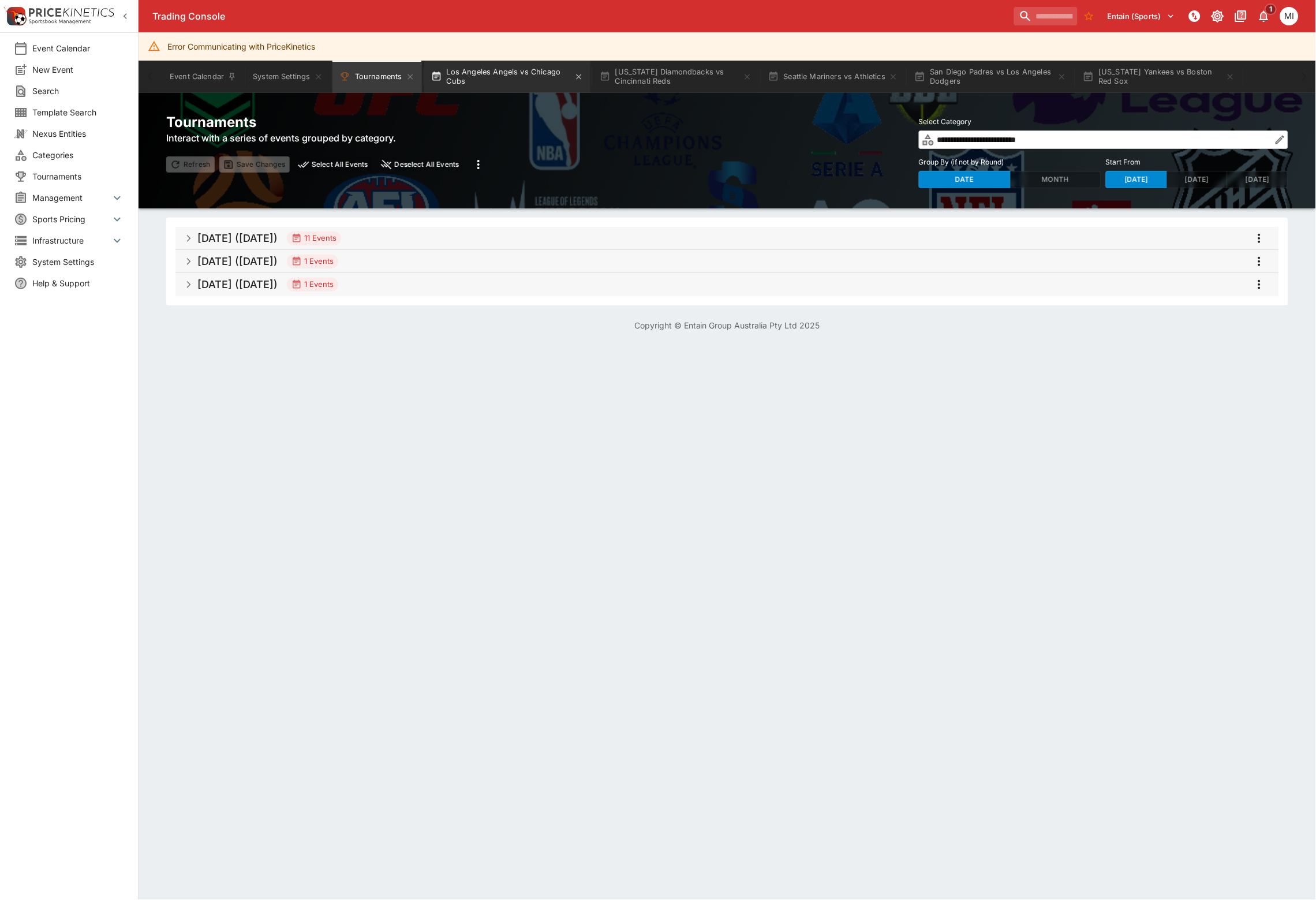
click at [556, 80] on button "Los Angeles Angels vs Chicago Cubs" at bounding box center [507, 77] width 166 height 33
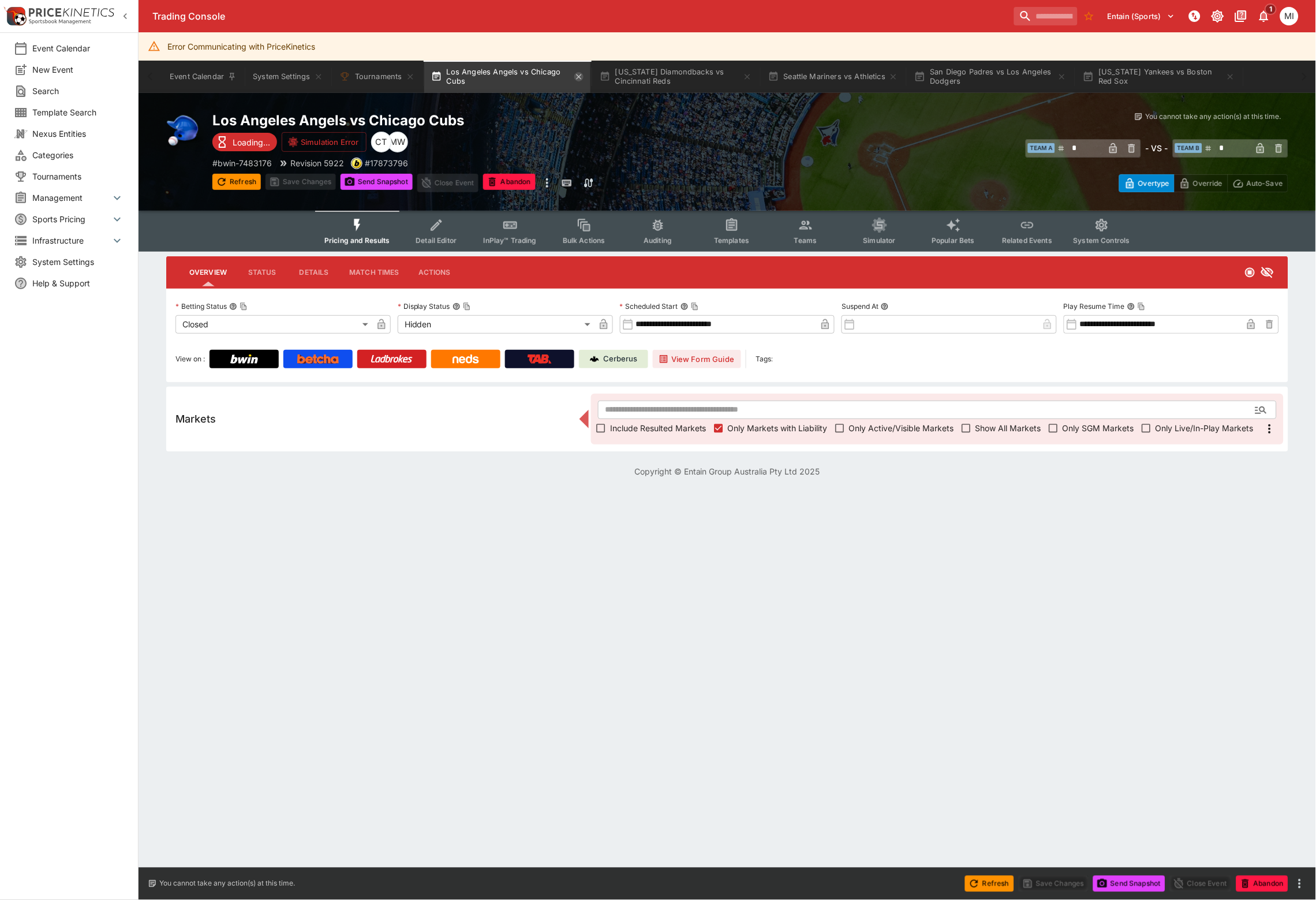
click at [578, 74] on icon "button" at bounding box center [578, 77] width 9 height 9
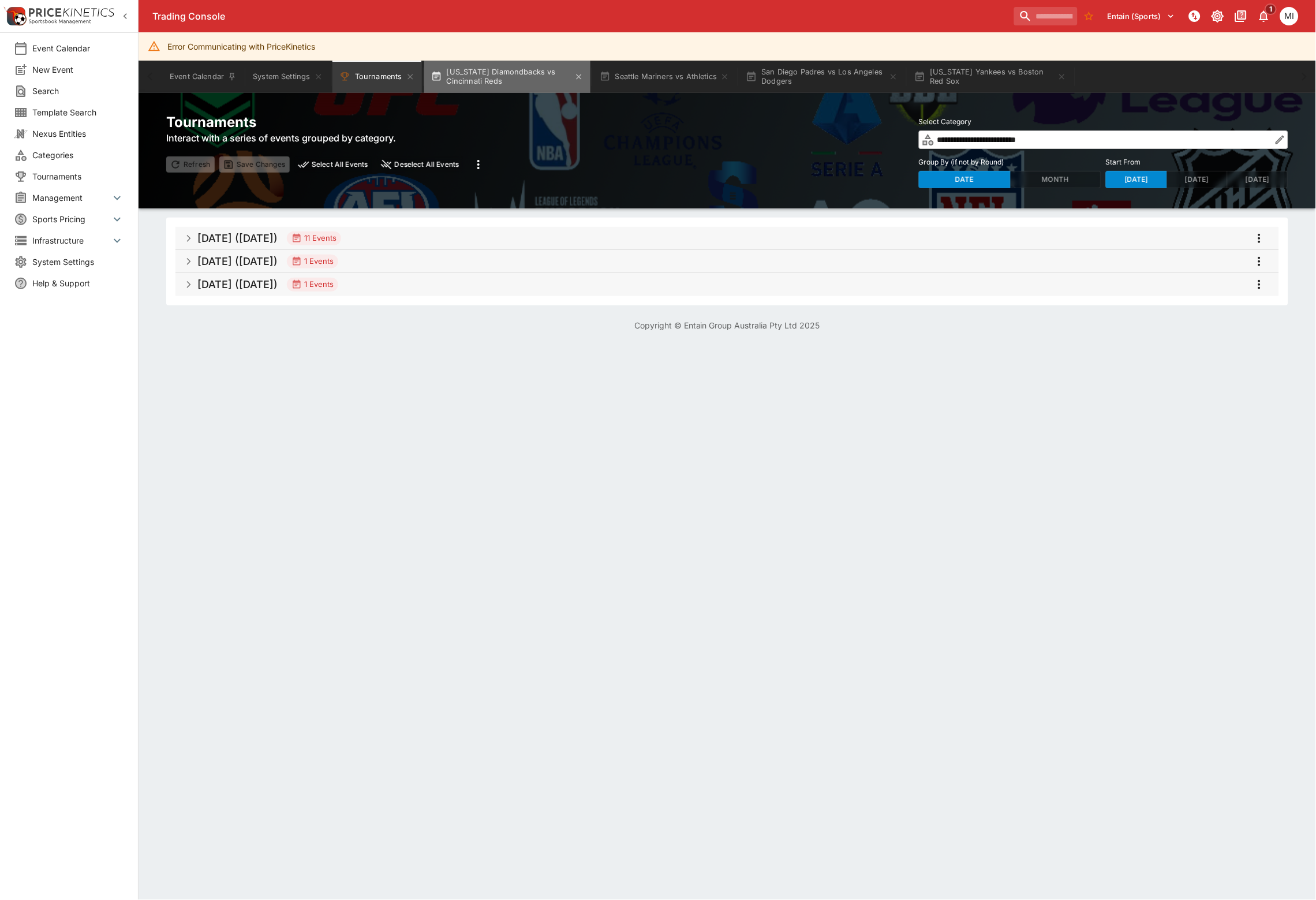
click at [523, 77] on button "[US_STATE] Diamondbacks vs Cincinnati Reds" at bounding box center [507, 77] width 166 height 33
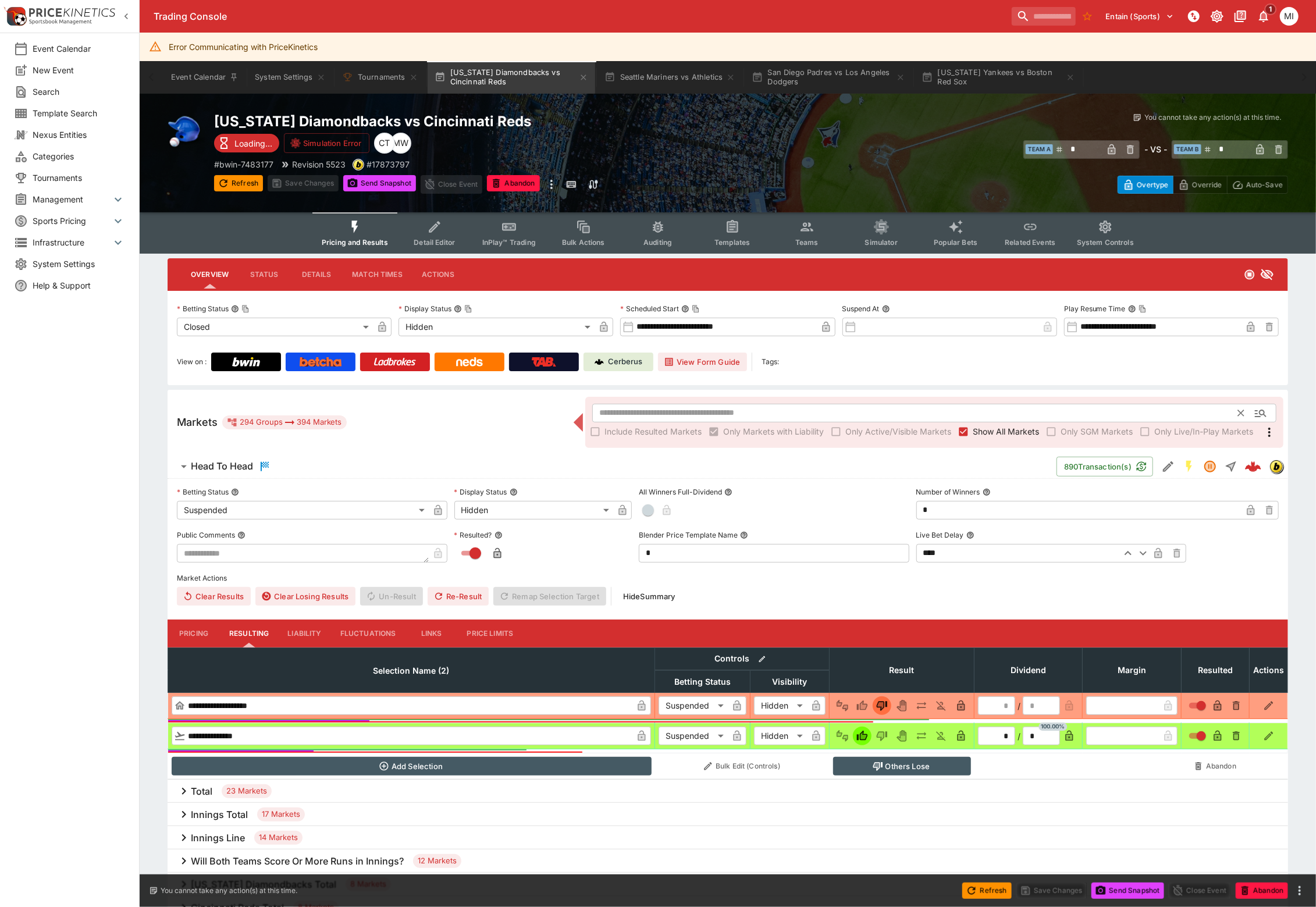
click at [974, 427] on span "Show All Markets" at bounding box center [1006, 431] width 67 height 12
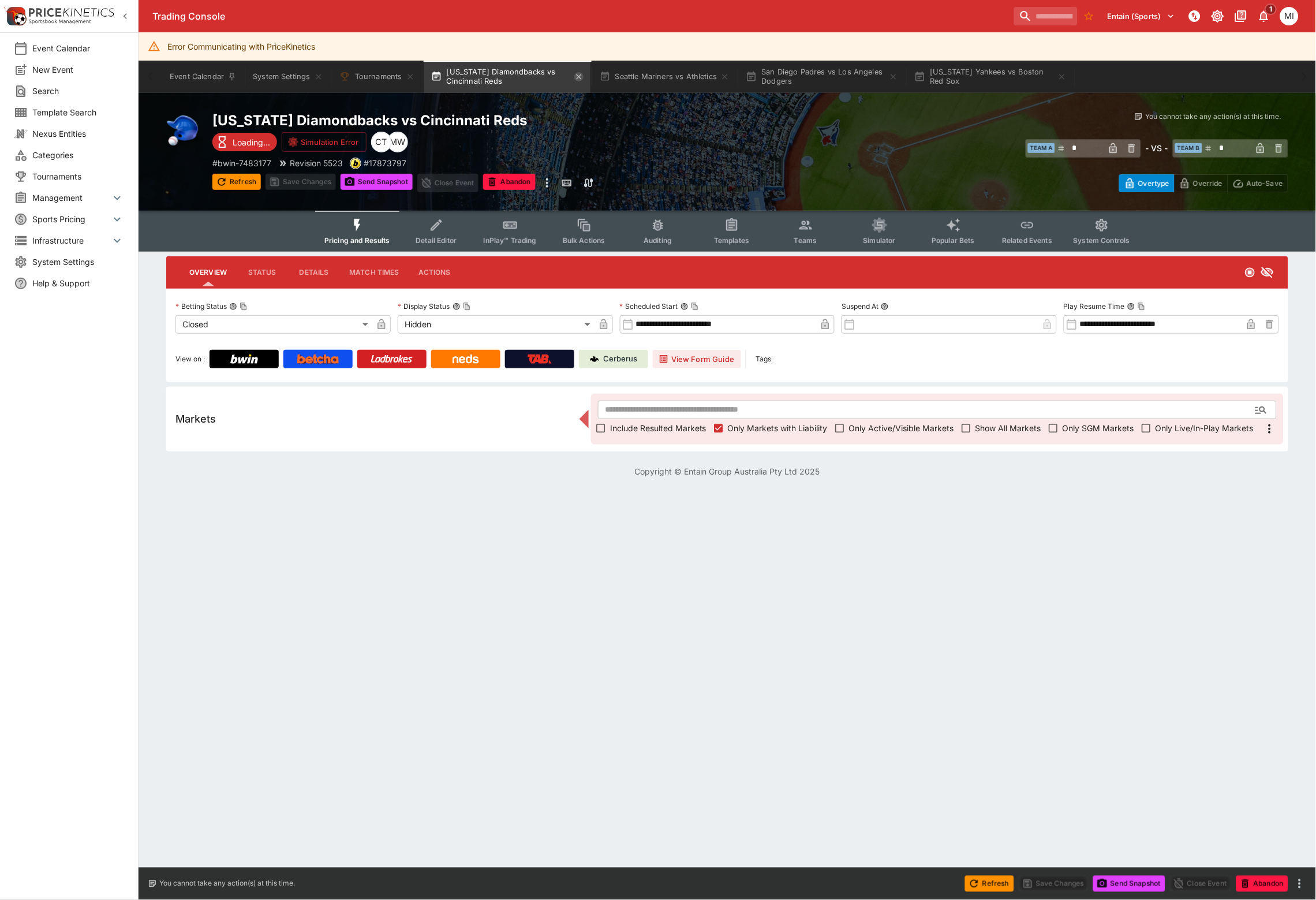
click at [579, 77] on icon "button" at bounding box center [578, 77] width 5 height 5
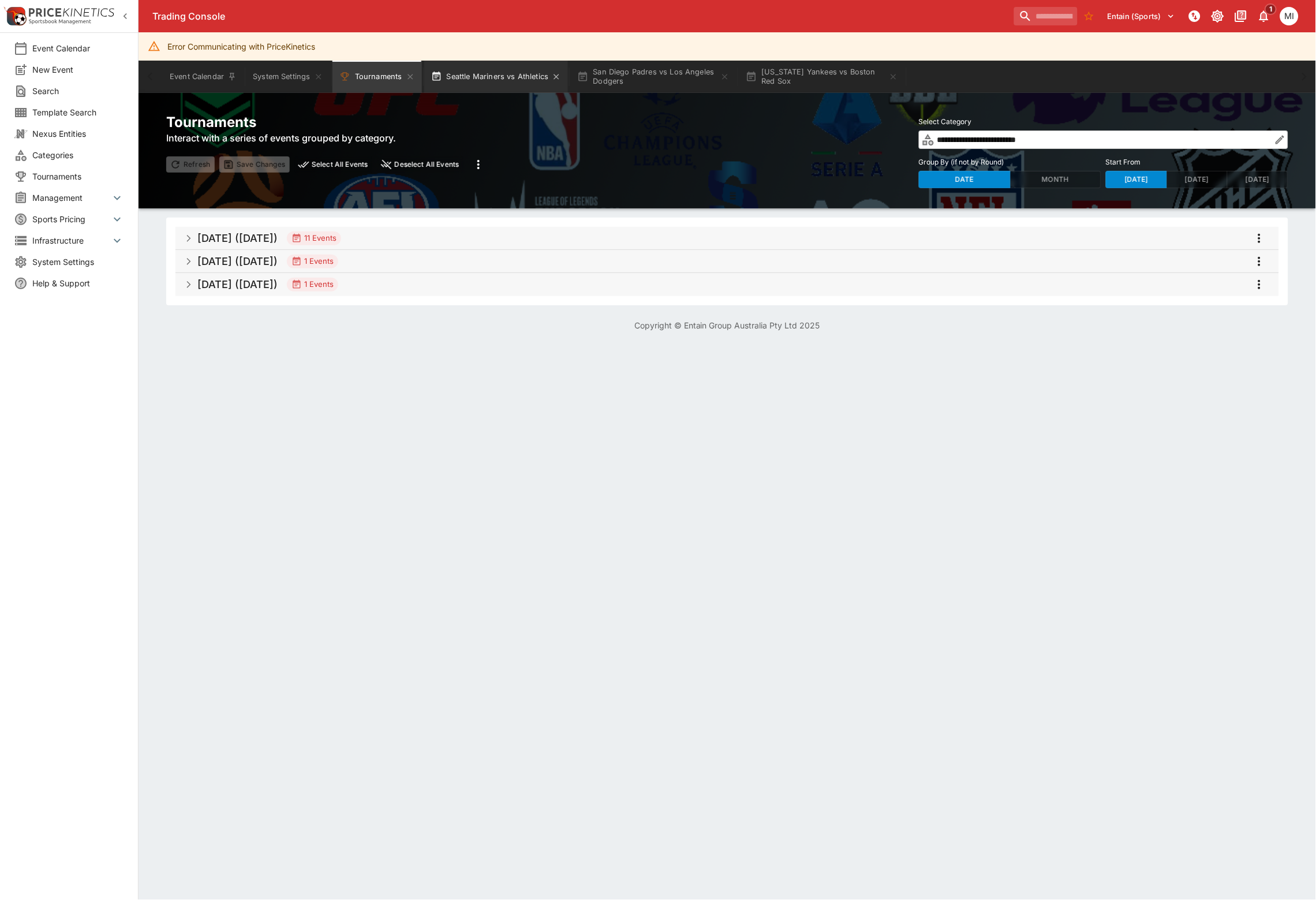
click at [535, 77] on button "Seattle Mariners vs Athletics" at bounding box center [497, 77] width 144 height 33
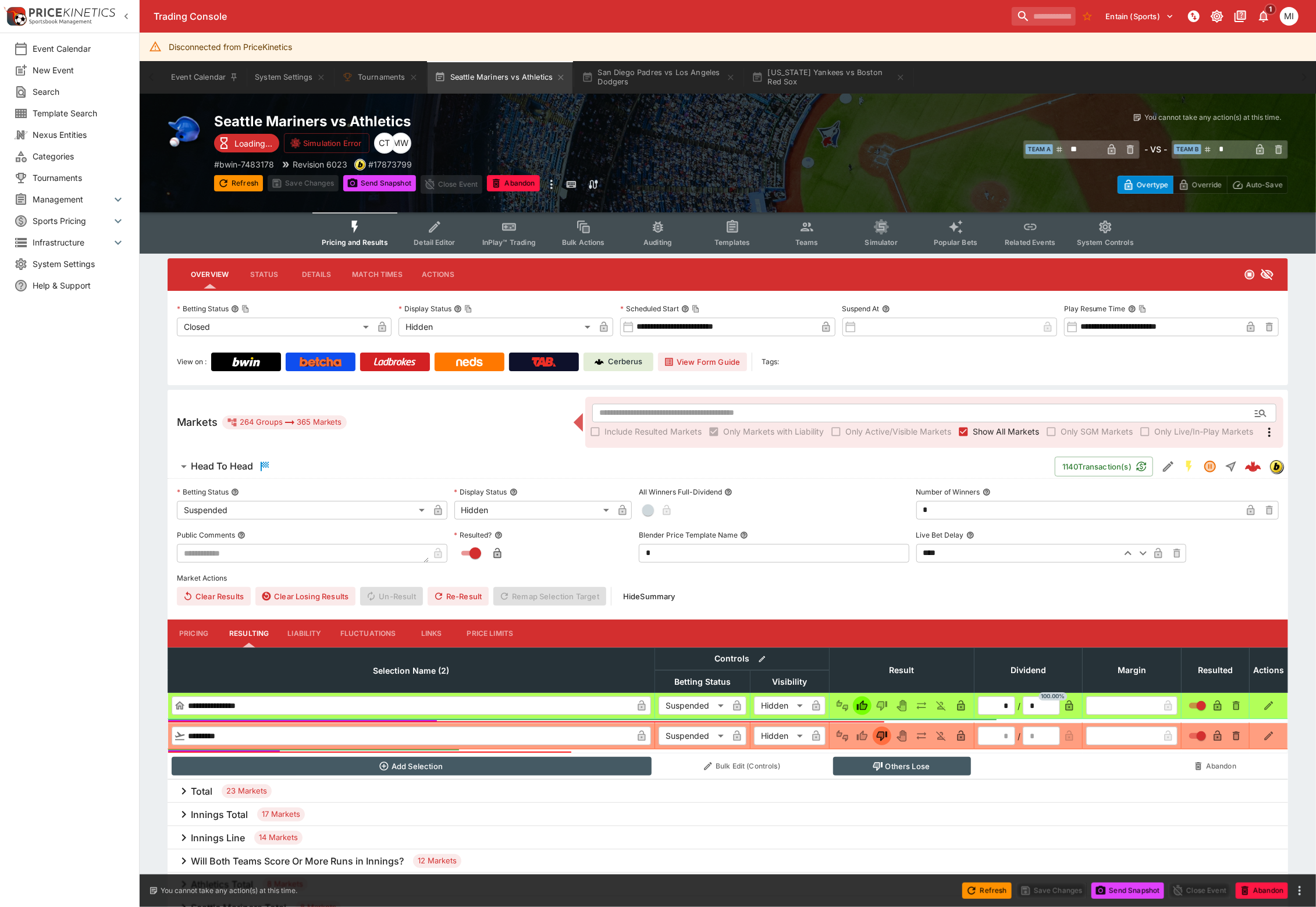
click at [982, 427] on span "Show All Markets" at bounding box center [1006, 431] width 67 height 12
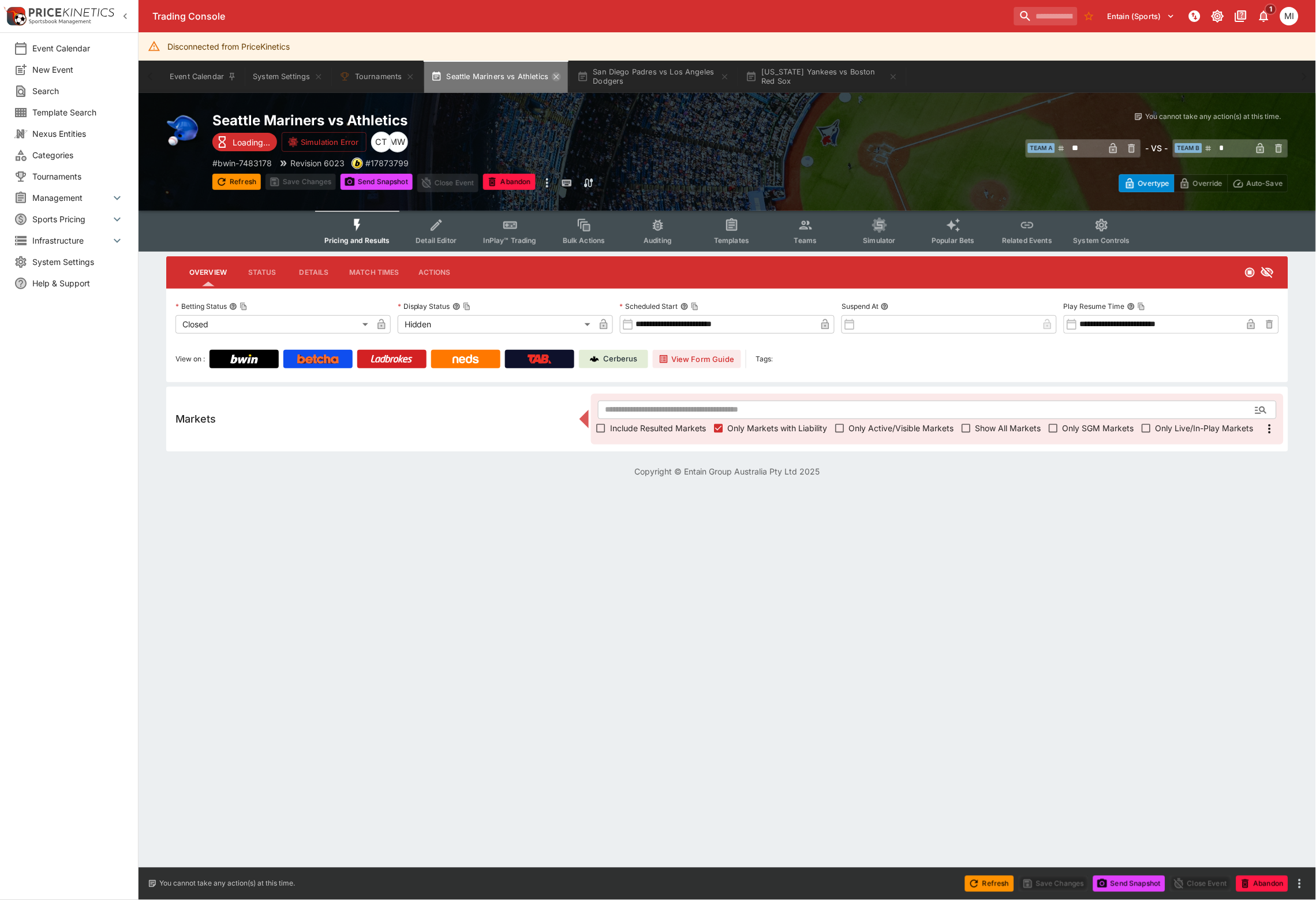
click at [557, 72] on icon "button" at bounding box center [556, 77] width 9 height 9
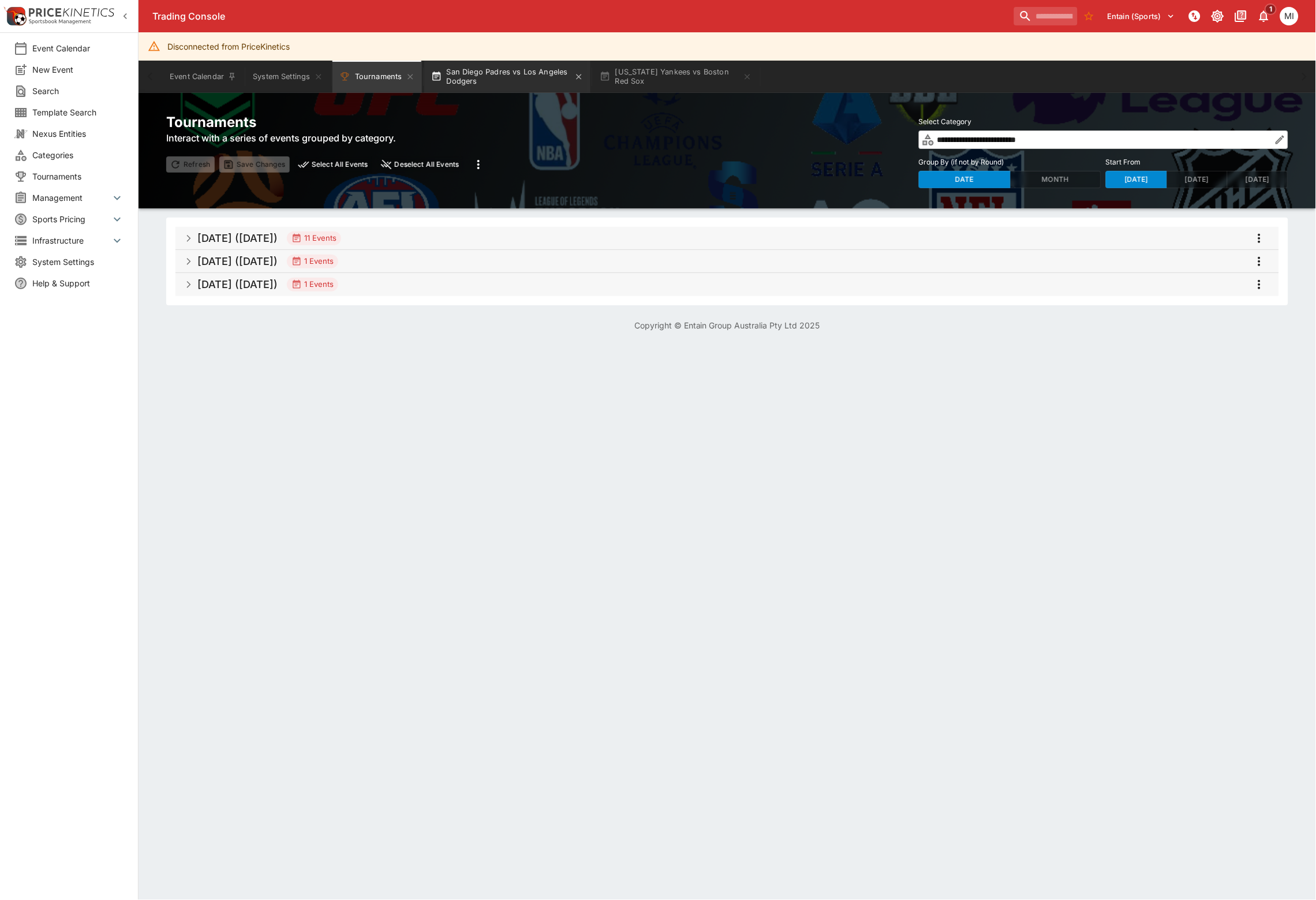
click at [521, 74] on button "San Diego Padres vs Los Angeles Dodgers" at bounding box center [507, 77] width 166 height 33
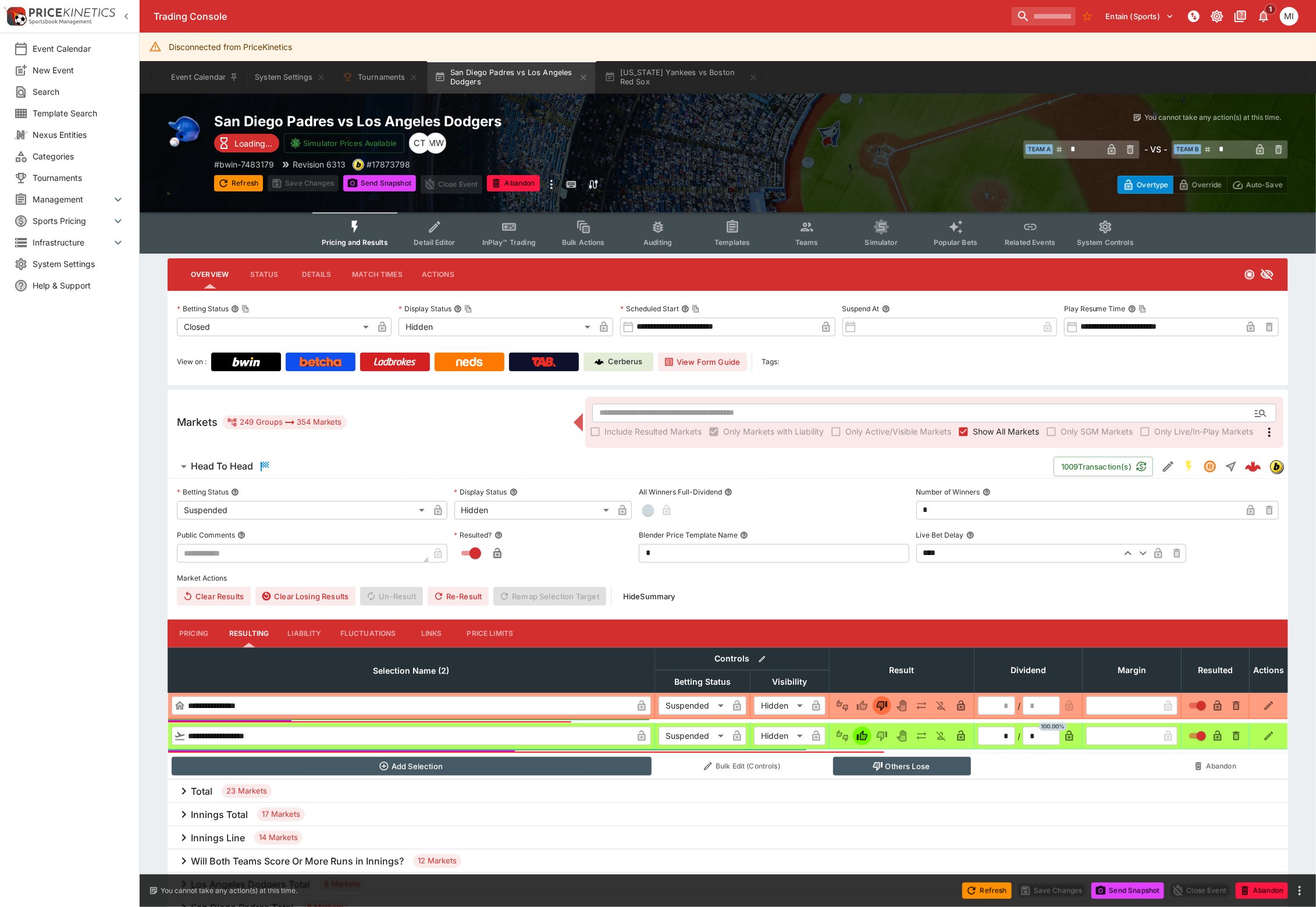
click at [982, 430] on span "Show All Markets" at bounding box center [1006, 431] width 67 height 12
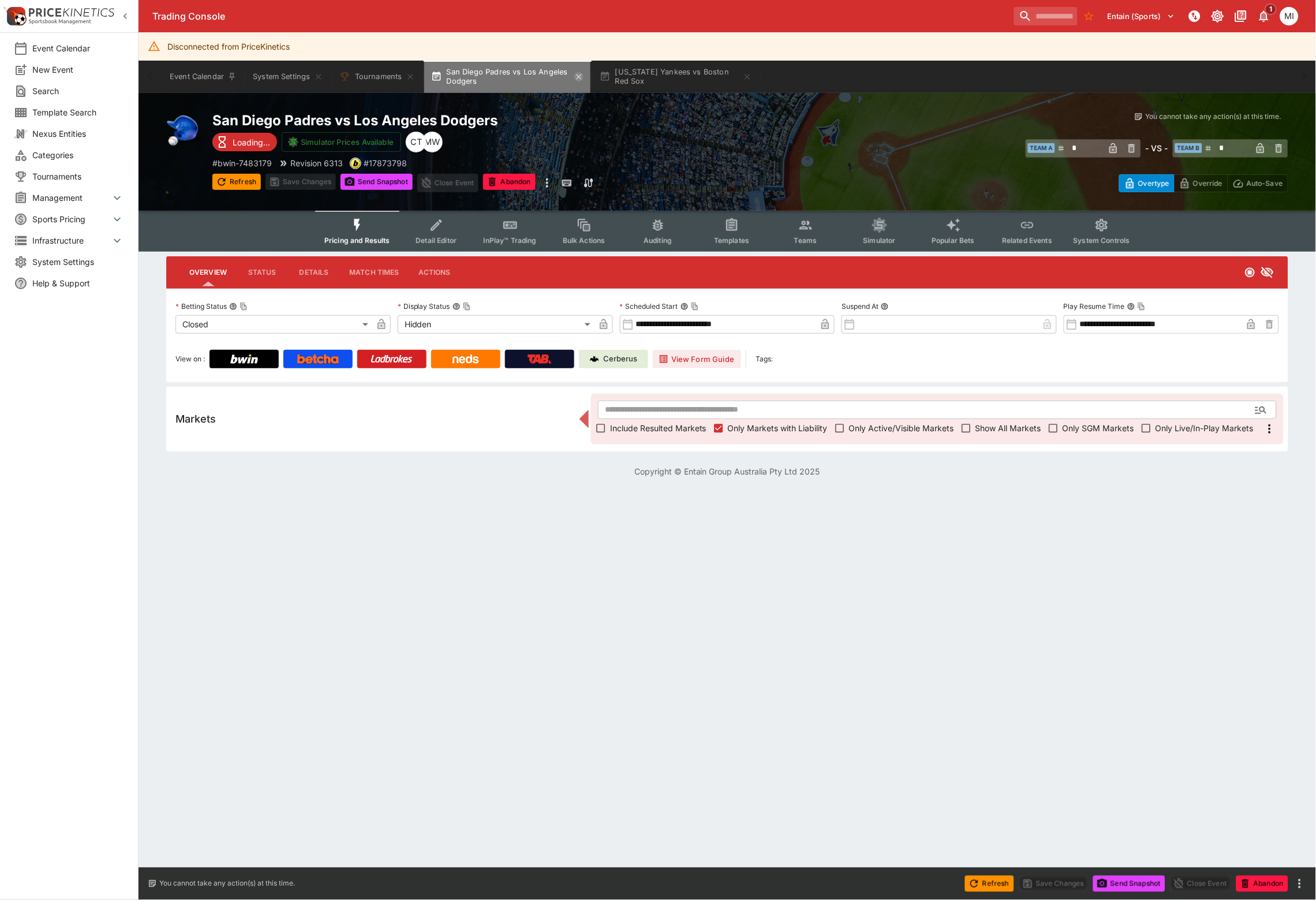
click at [581, 75] on icon "button" at bounding box center [578, 77] width 5 height 5
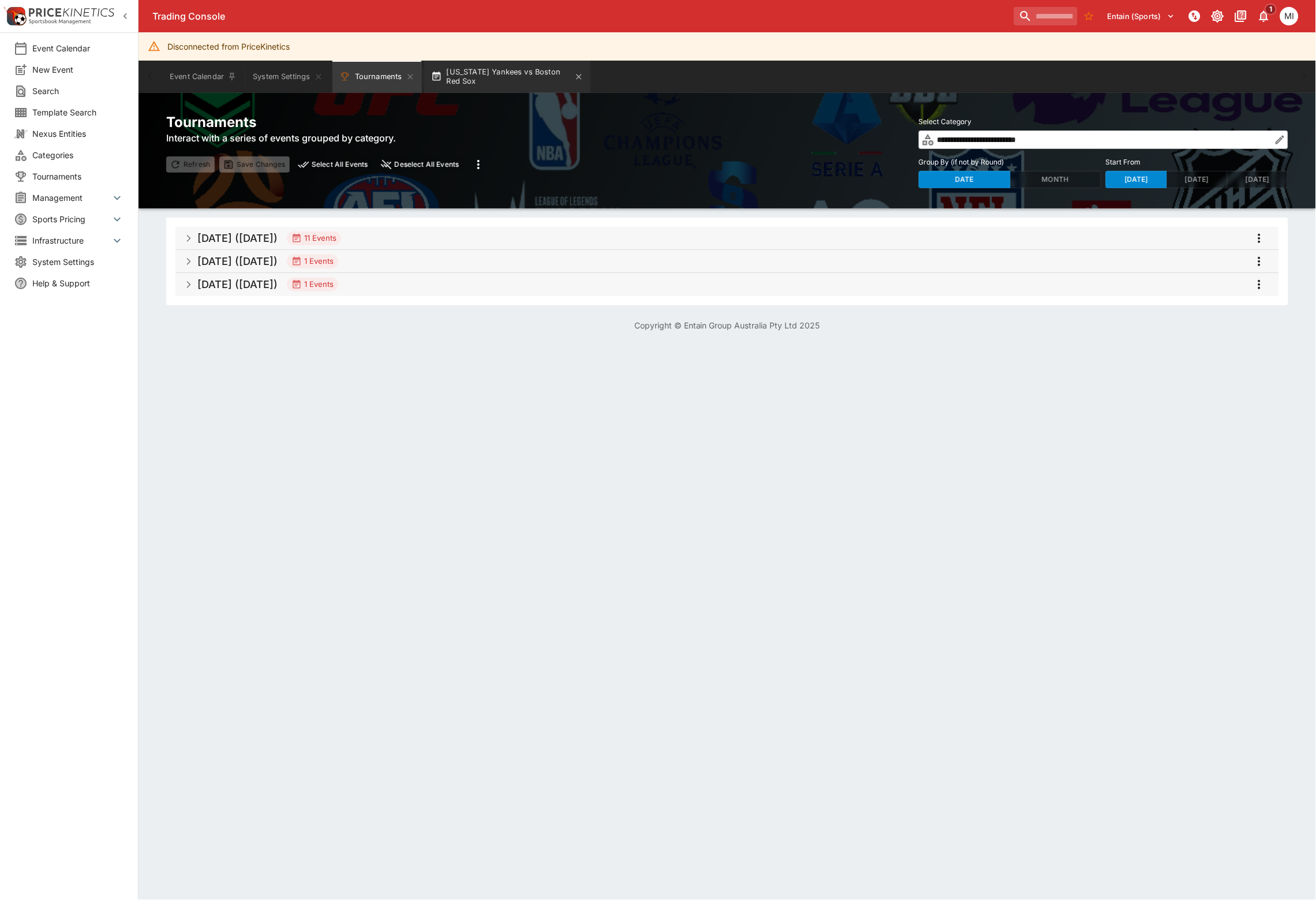
click at [521, 73] on button "[US_STATE] Yankees vs Boston Red Sox" at bounding box center [507, 77] width 166 height 33
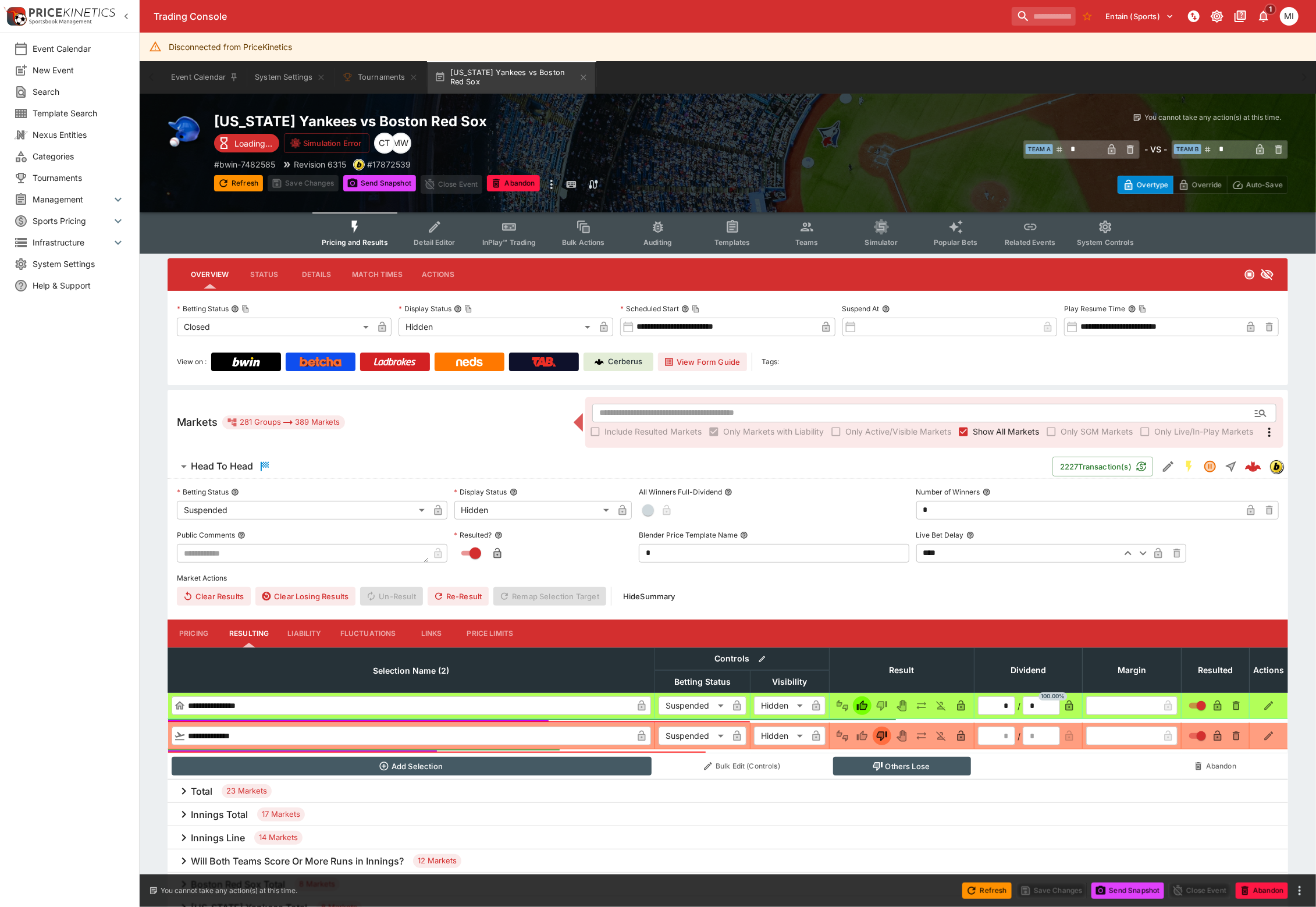
click at [990, 426] on span "Show All Markets" at bounding box center [1006, 431] width 67 height 12
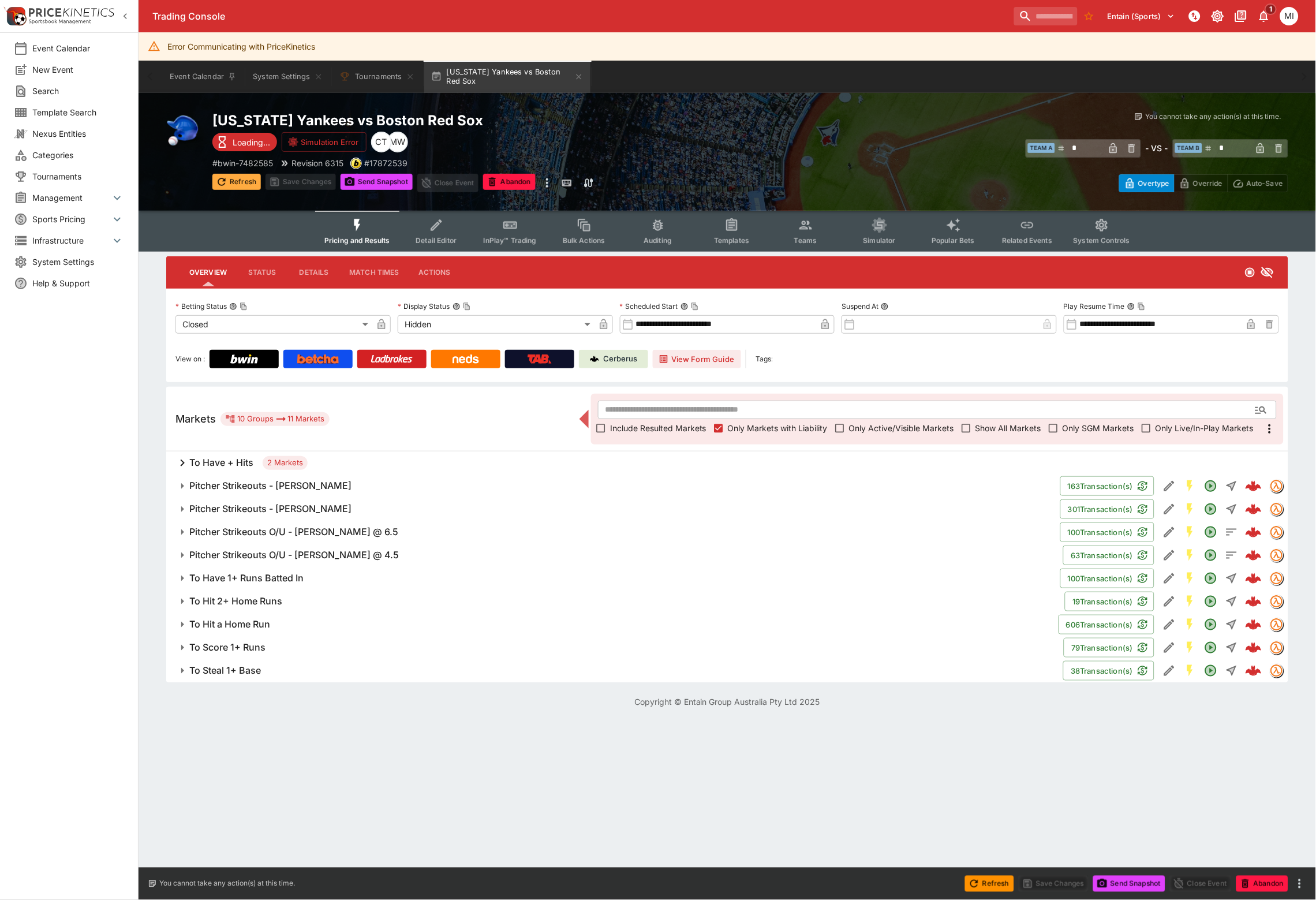
click at [235, 186] on button "Refresh" at bounding box center [236, 181] width 48 height 16
click at [125, 16] on icon "button" at bounding box center [125, 15] width 11 height 11
